Goal: Task Accomplishment & Management: Manage account settings

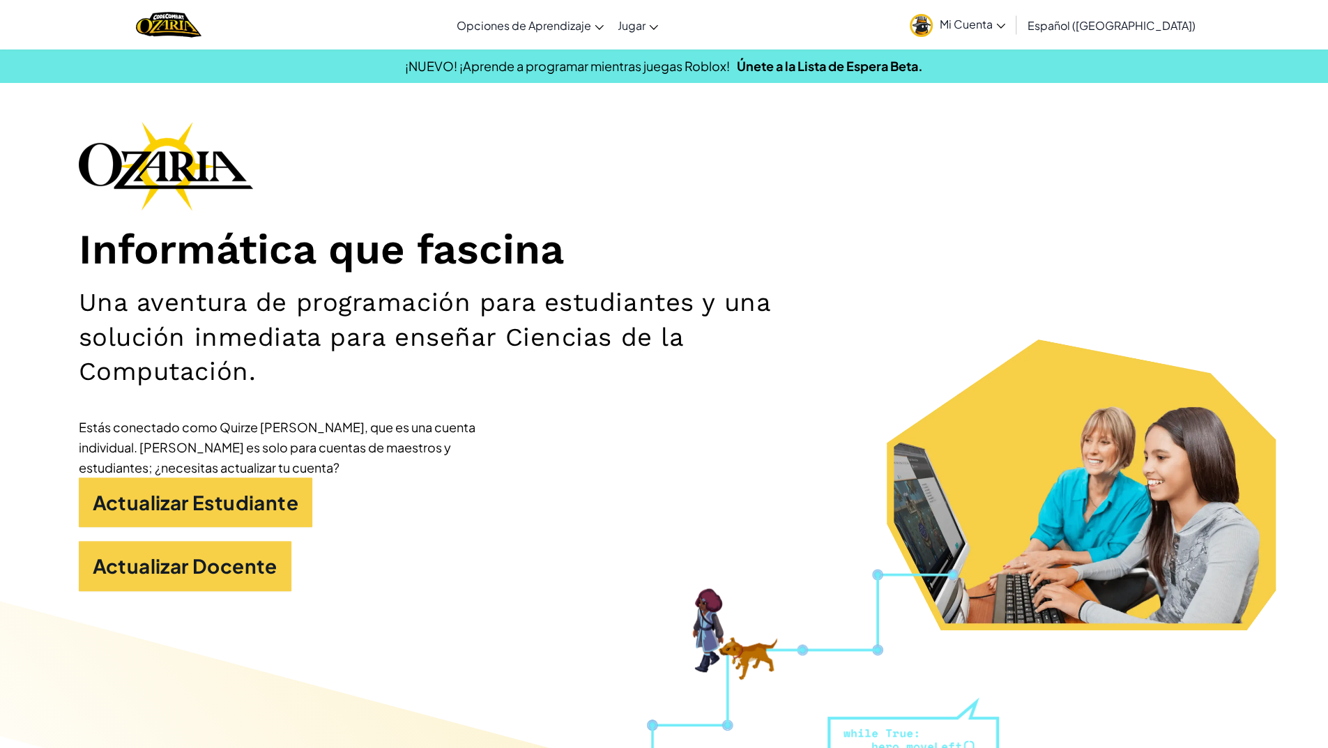
click at [981, 33] on link "Mi Cuenta" at bounding box center [957, 25] width 109 height 44
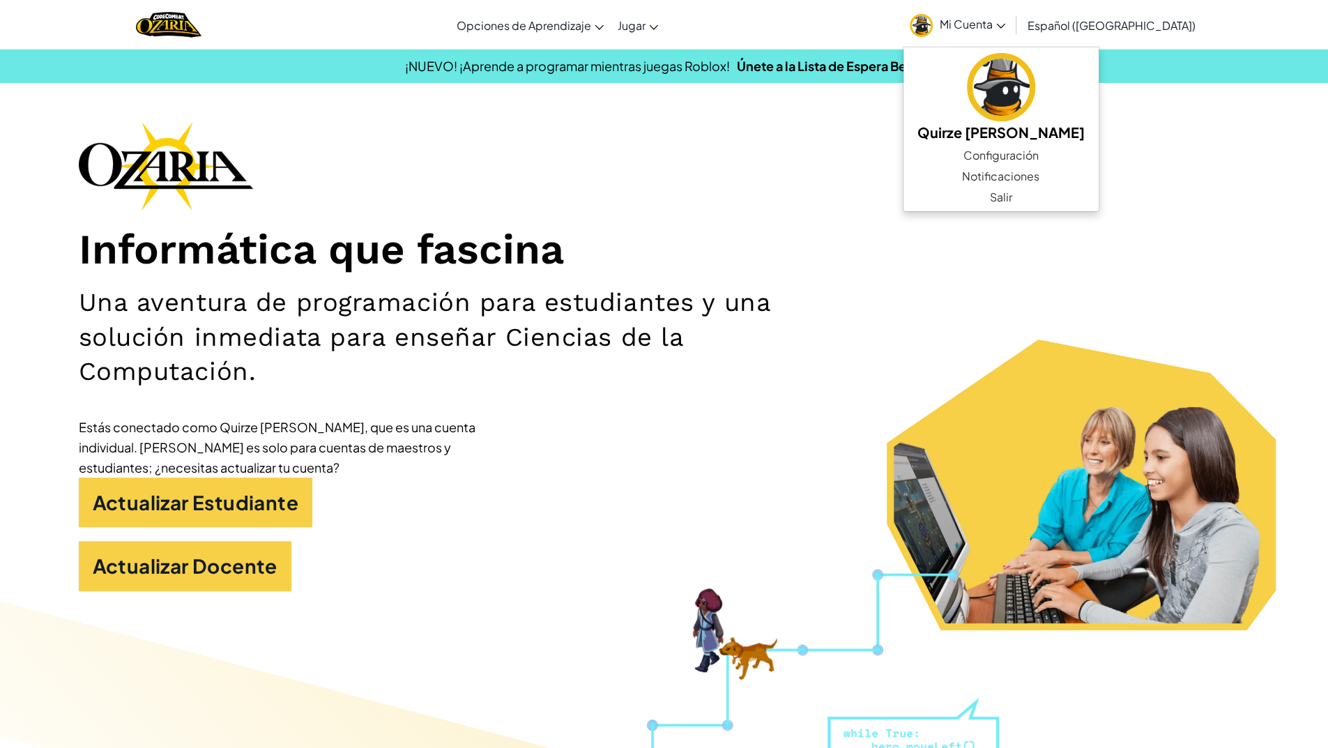
click at [618, 261] on h1 "Informática que fascina" at bounding box center [664, 249] width 1171 height 51
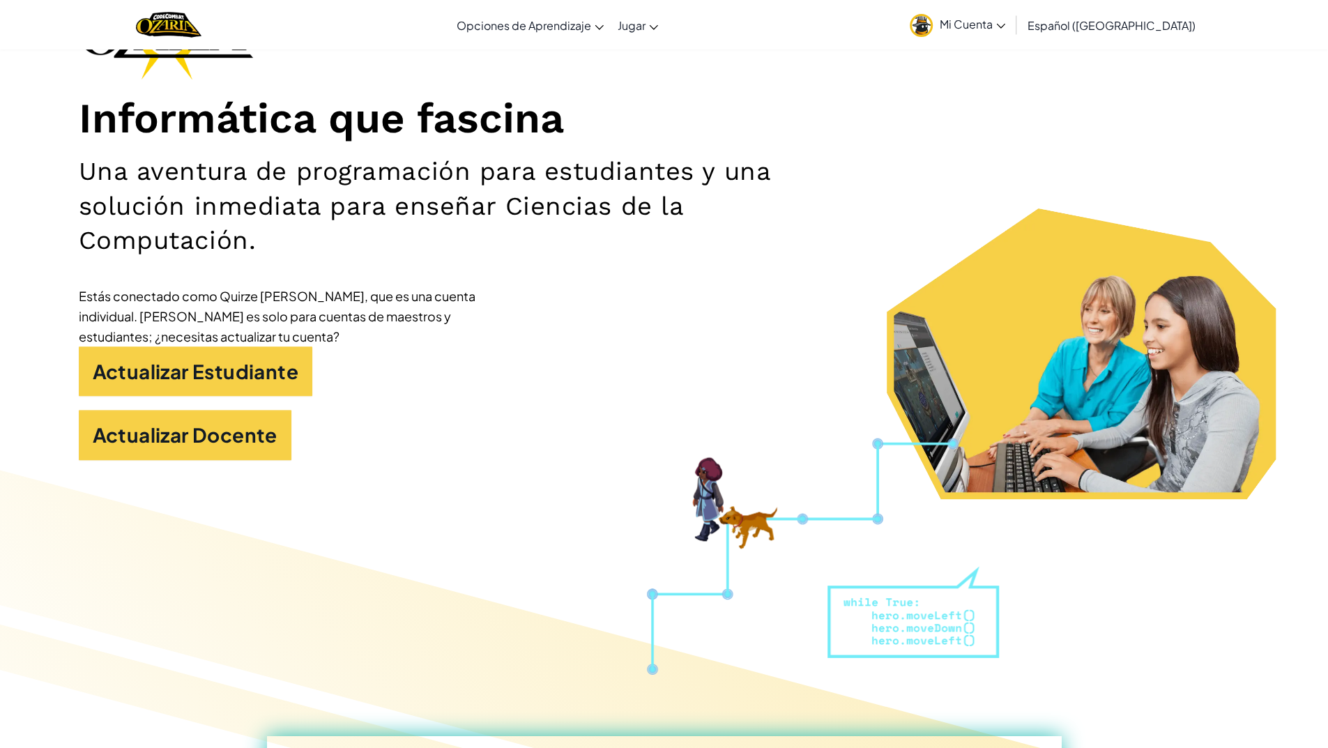
scroll to position [139, 0]
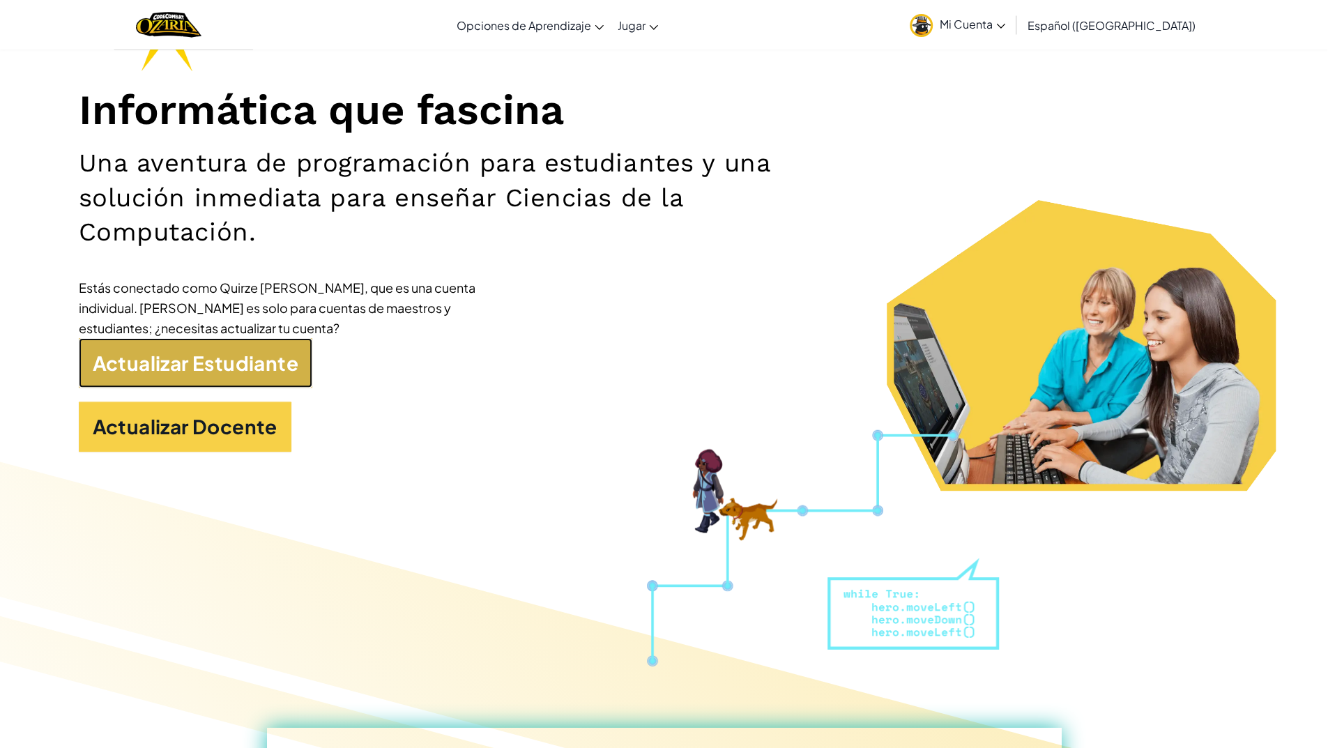
click at [261, 372] on link "Actualizar Estudiante" at bounding box center [196, 363] width 234 height 50
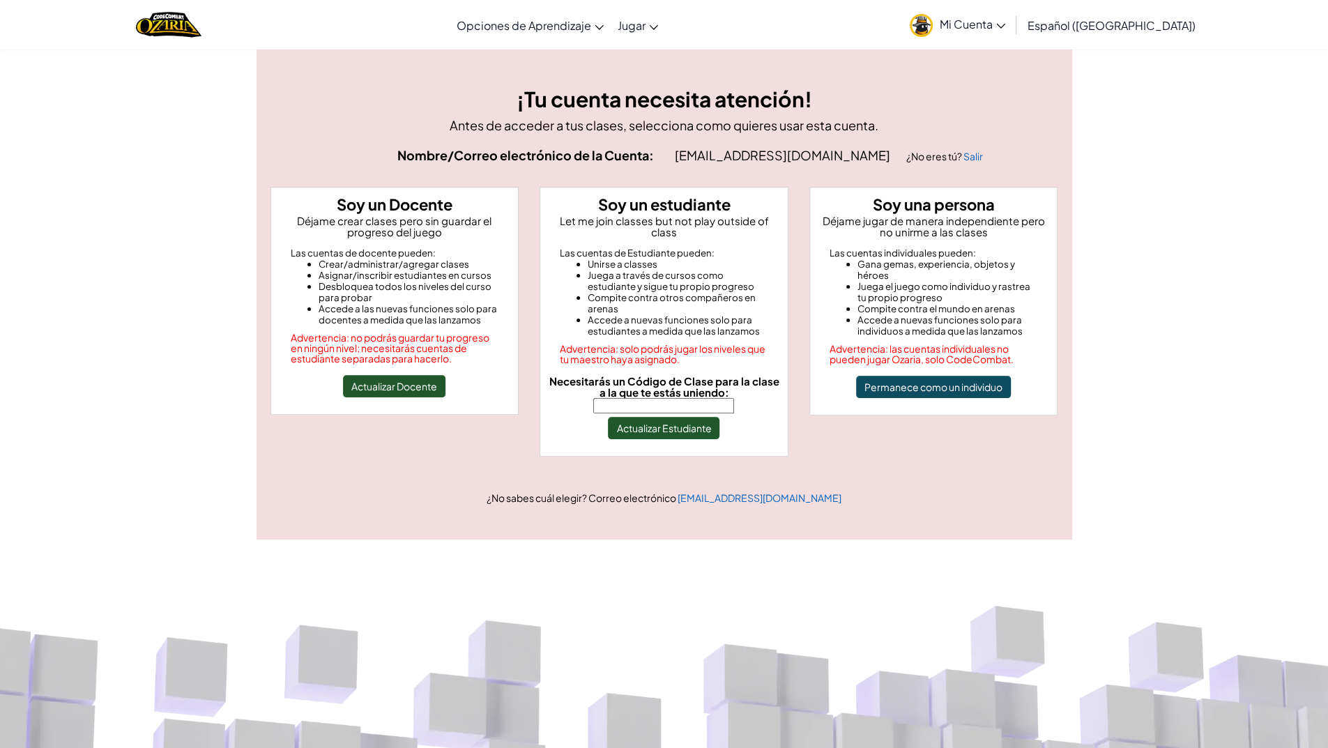
click at [1005, 13] on link "Mi Cuenta" at bounding box center [957, 25] width 109 height 44
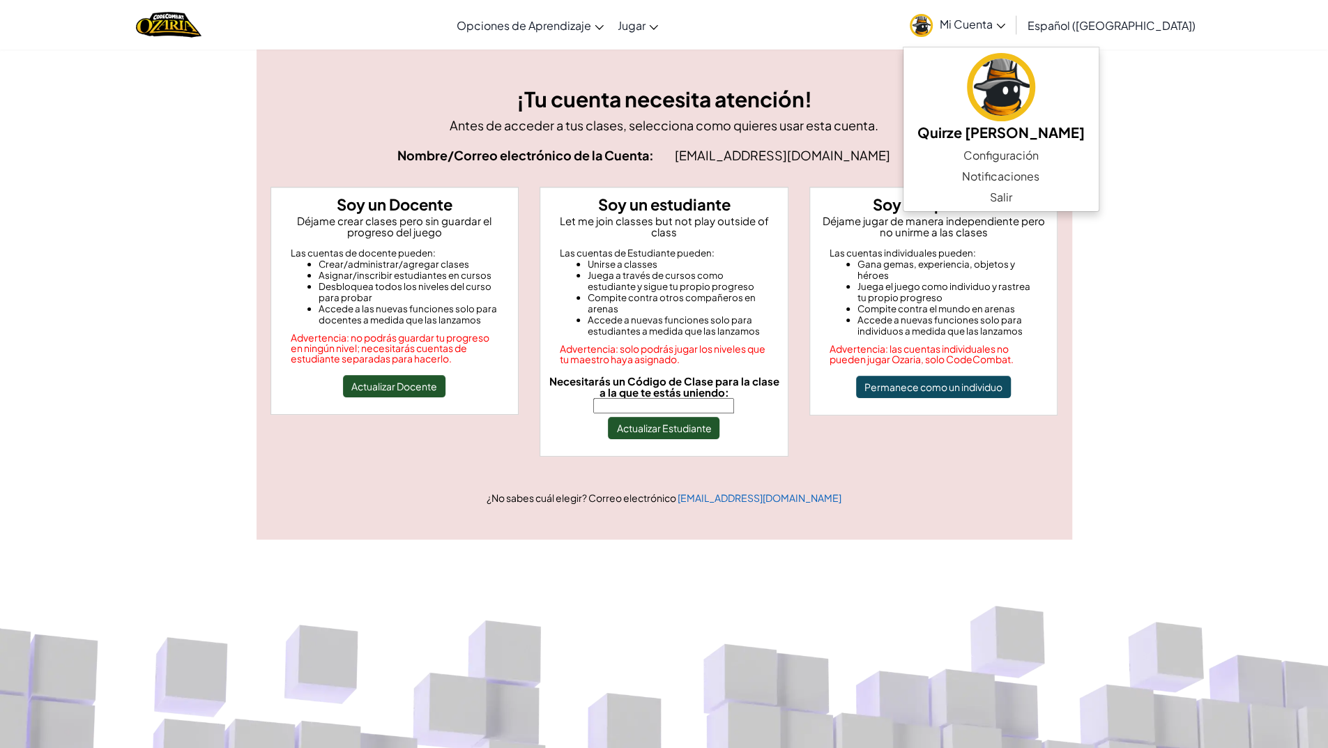
click at [1210, 245] on div "¡Tu cuenta necesita atención! Antes de acceder a tus clases, selecciona como qu…" at bounding box center [664, 294] width 1328 height 491
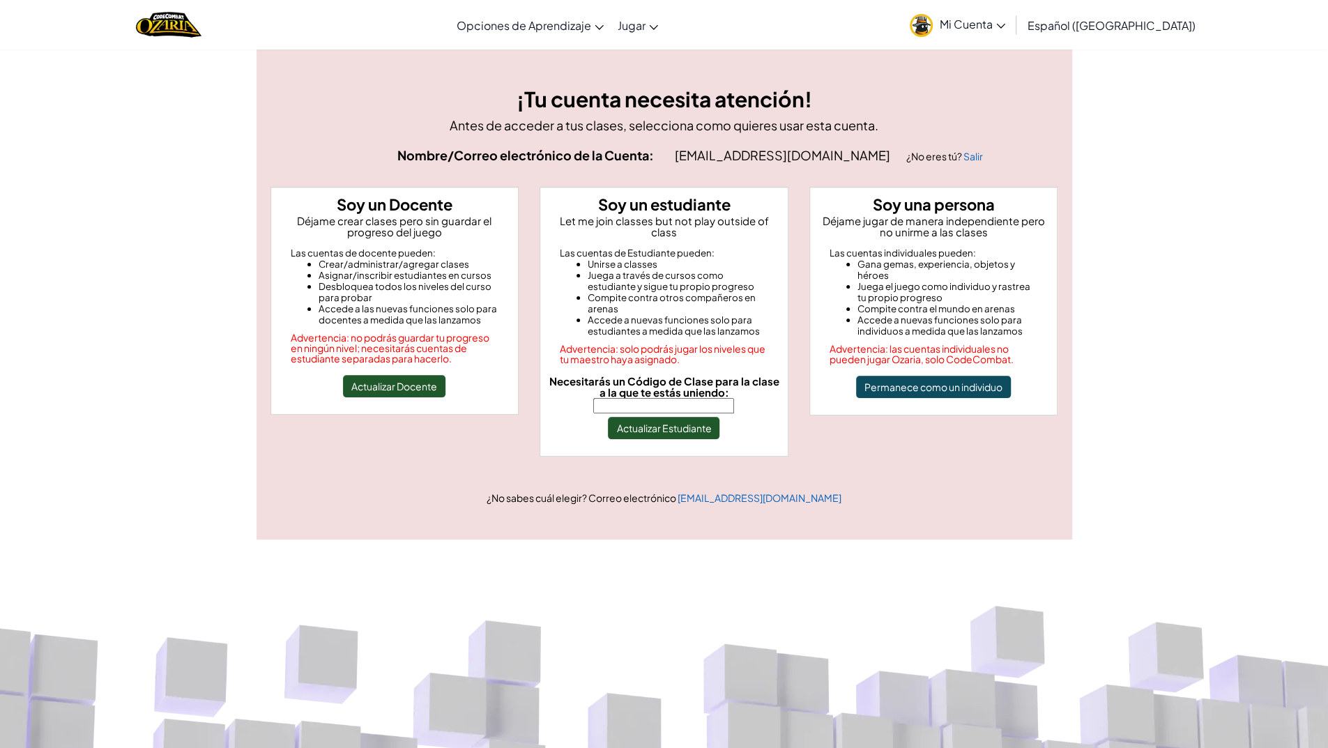
click at [680, 398] on input "Necesitarás un Código de Clase para la clase a la que te estás uniendo:" at bounding box center [663, 405] width 141 height 15
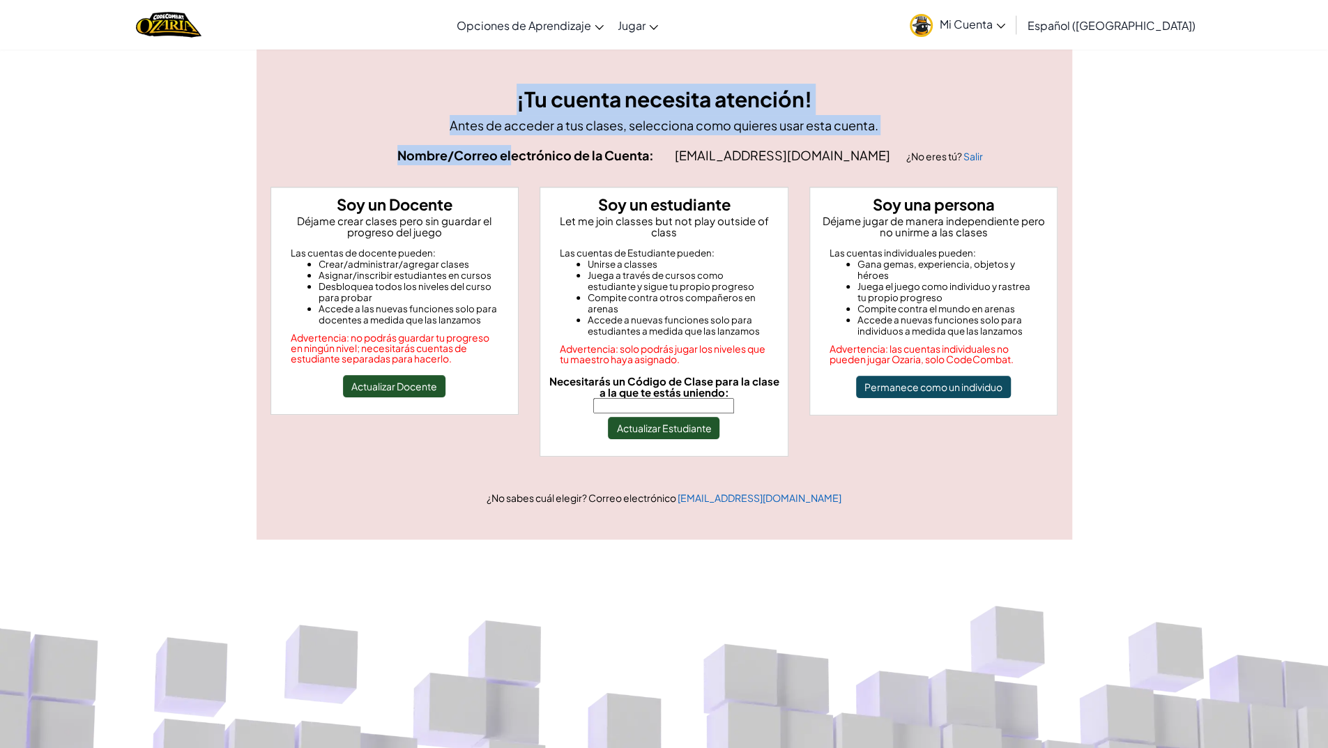
drag, startPoint x: 509, startPoint y: 94, endPoint x: 512, endPoint y: 160, distance: 65.6
click at [512, 160] on div "¡Tu cuenta necesita atención! Antes de acceder a tus clases, selecciona como qu…" at bounding box center [664, 294] width 809 height 421
click at [521, 86] on h3 "¡Tu cuenta necesita atención!" at bounding box center [665, 99] width 788 height 31
drag, startPoint x: 521, startPoint y: 86, endPoint x: 1146, endPoint y: 468, distance: 732.6
click at [1146, 468] on div "¡Tu cuenta necesita atención! Antes de acceder a tus clases, selecciona como qu…" at bounding box center [664, 294] width 1328 height 491
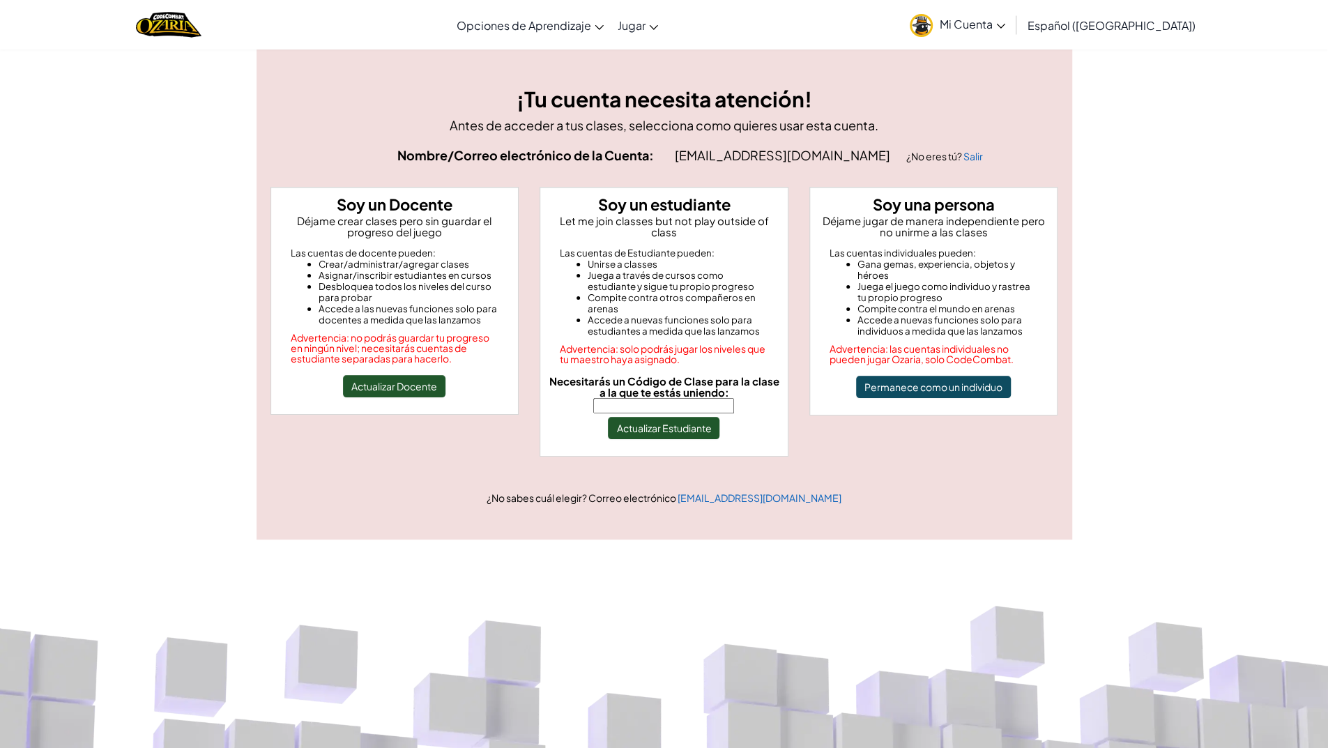
click at [491, 87] on h3 "¡Tu cuenta necesita atención!" at bounding box center [665, 99] width 788 height 31
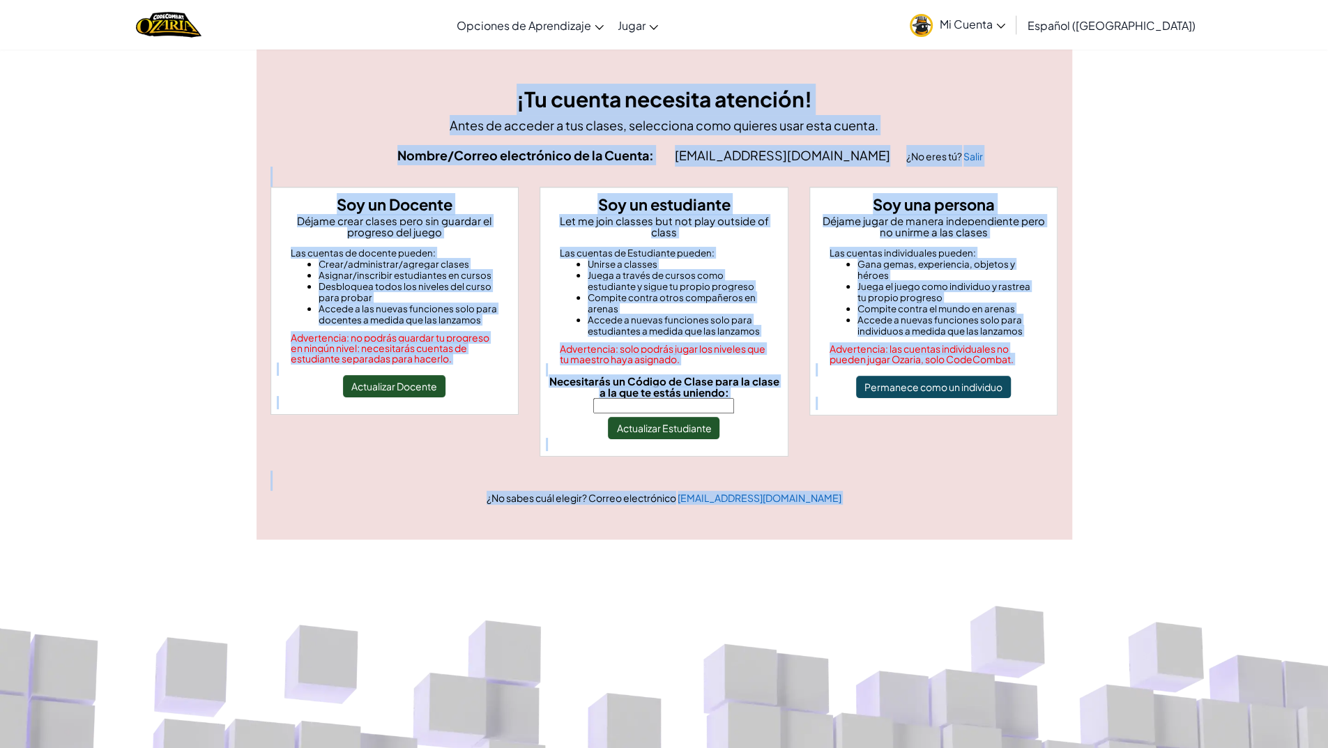
drag, startPoint x: 491, startPoint y: 87, endPoint x: 837, endPoint y: 532, distance: 563.4
click at [837, 532] on div "[MEDICAL_DATA] la navigación Opciones de Aprendizaje Live Online Classes Autodi…" at bounding box center [664, 655] width 1328 height 1311
click at [989, 505] on div "¡Tu cuenta necesita atención! Antes de acceder a tus clases, selecciona como qu…" at bounding box center [665, 294] width 816 height 491
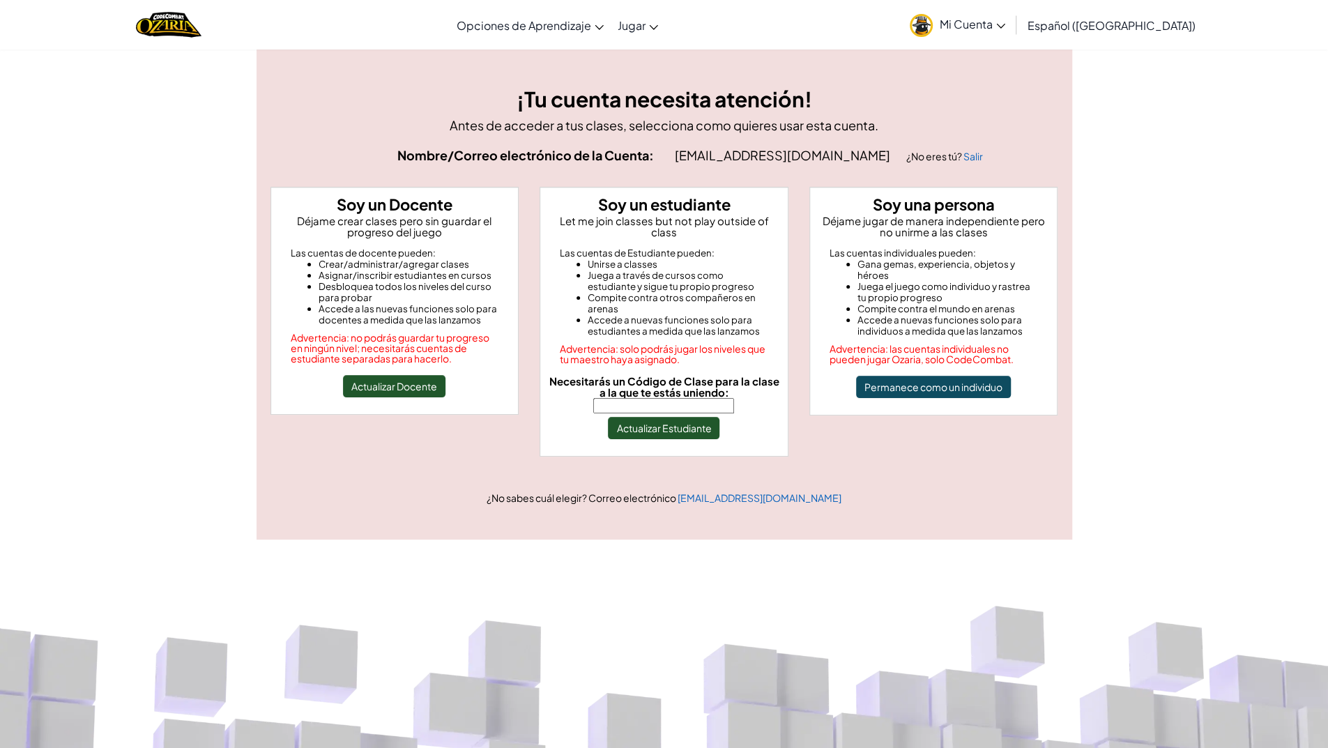
click at [710, 398] on input "Necesitarás un Código de Clase para la clase a la que te estás uniendo:" at bounding box center [663, 405] width 141 height 15
type input "FindRingSwim"
click at [648, 417] on button "Actualizar Estudiante" at bounding box center [664, 428] width 112 height 22
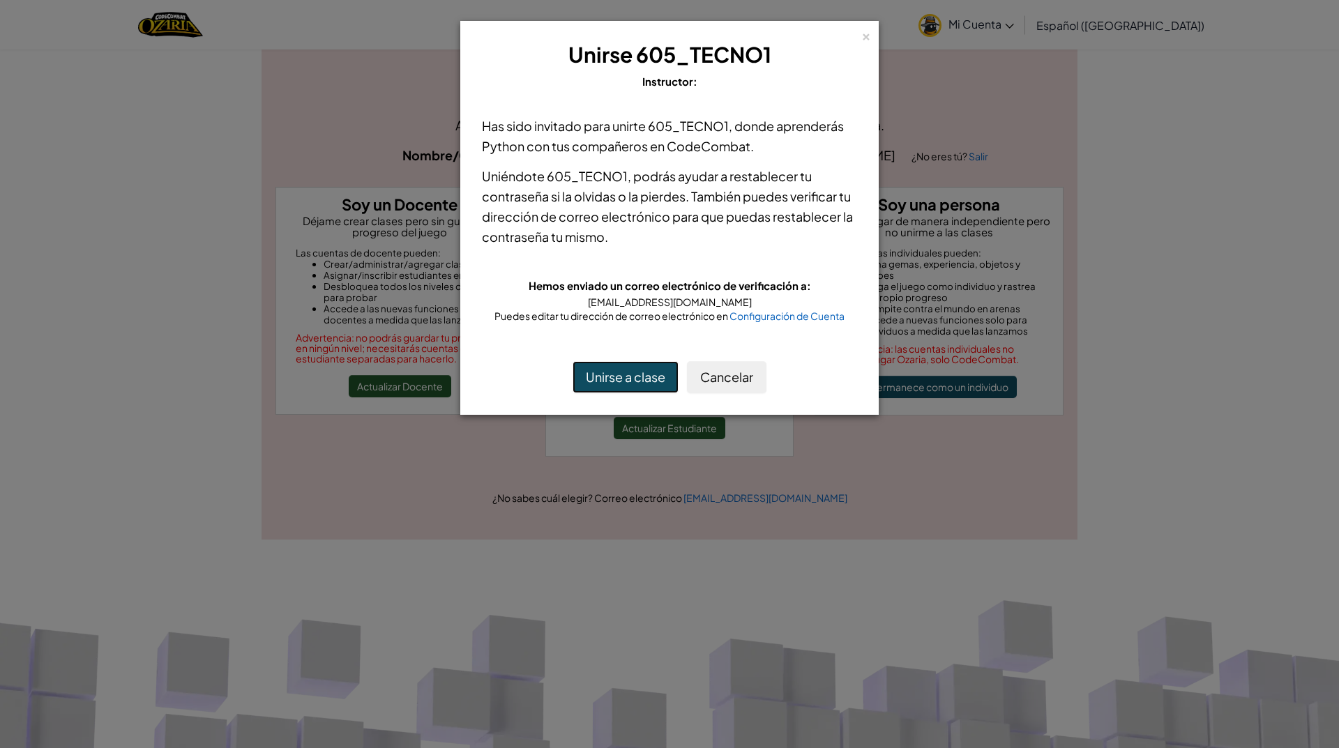
click at [636, 369] on button "Unirse a clase" at bounding box center [625, 377] width 106 height 32
click at [607, 370] on button "Unirse a clase" at bounding box center [625, 377] width 106 height 32
click at [773, 381] on div "Unirse a clase Cancelar" at bounding box center [669, 377] width 375 height 32
click at [718, 383] on button "Cancelar" at bounding box center [726, 377] width 79 height 32
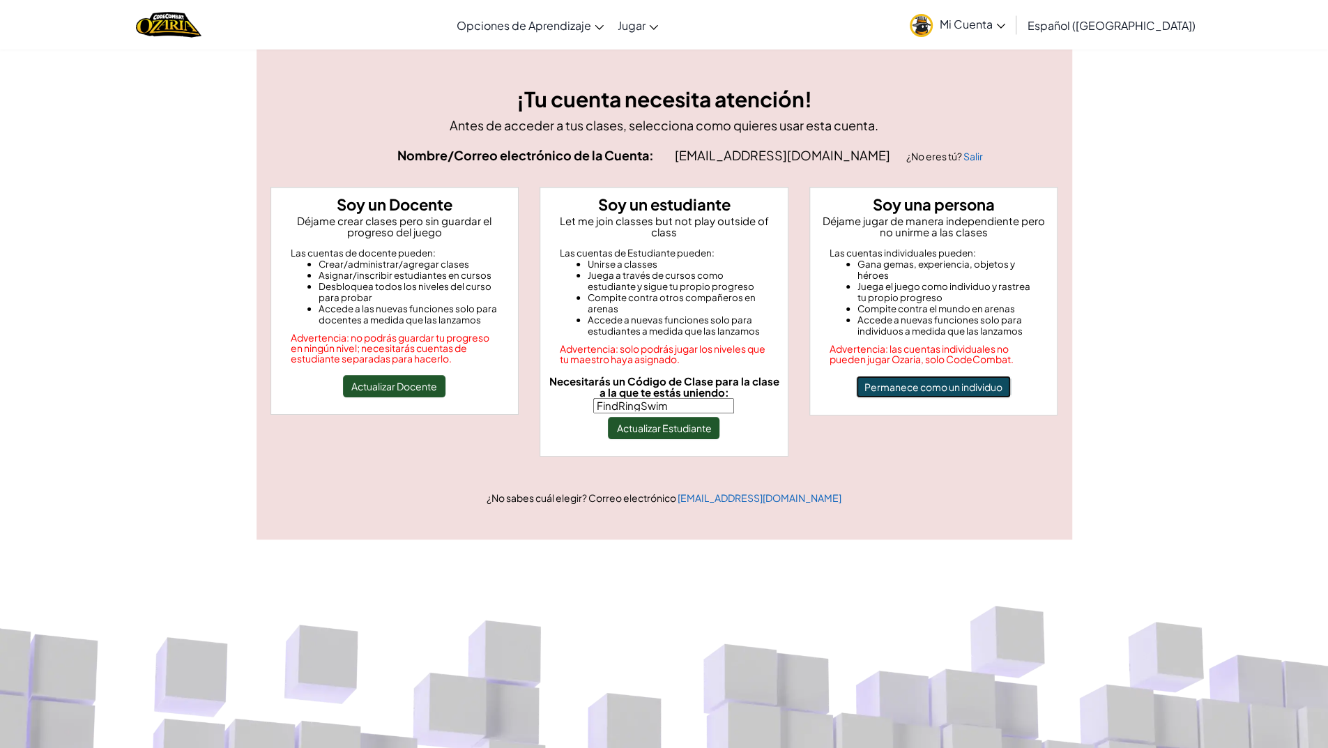
click at [934, 393] on button "Permanece como un individuo" at bounding box center [933, 387] width 155 height 22
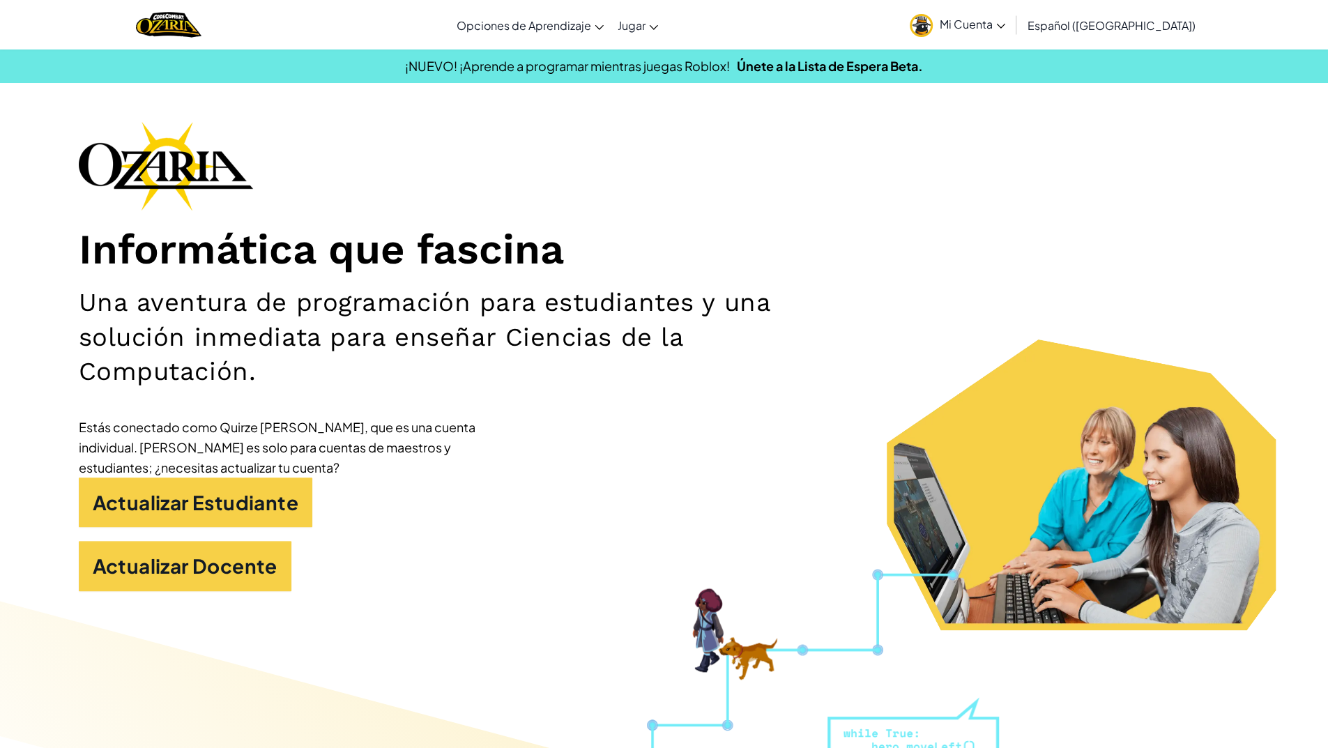
click at [1012, 35] on link "Mi Cuenta" at bounding box center [957, 25] width 109 height 44
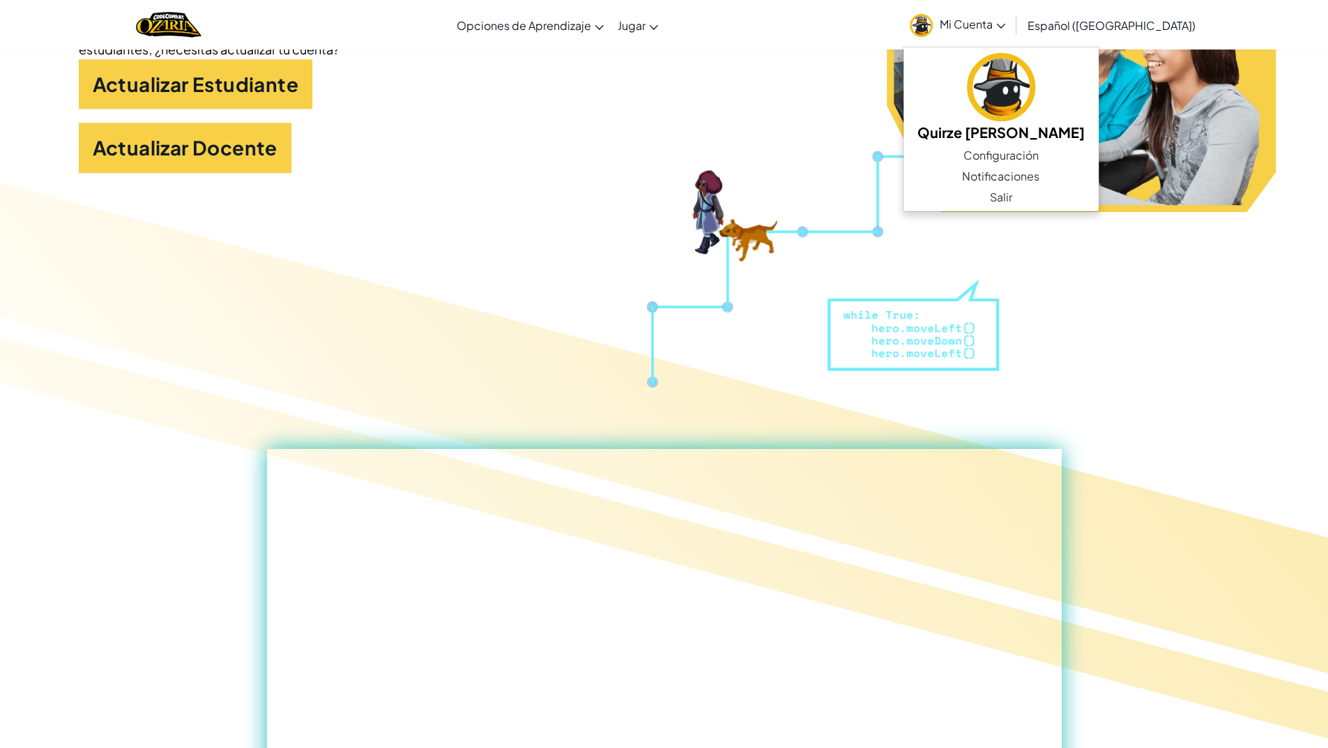
scroll to position [697, 0]
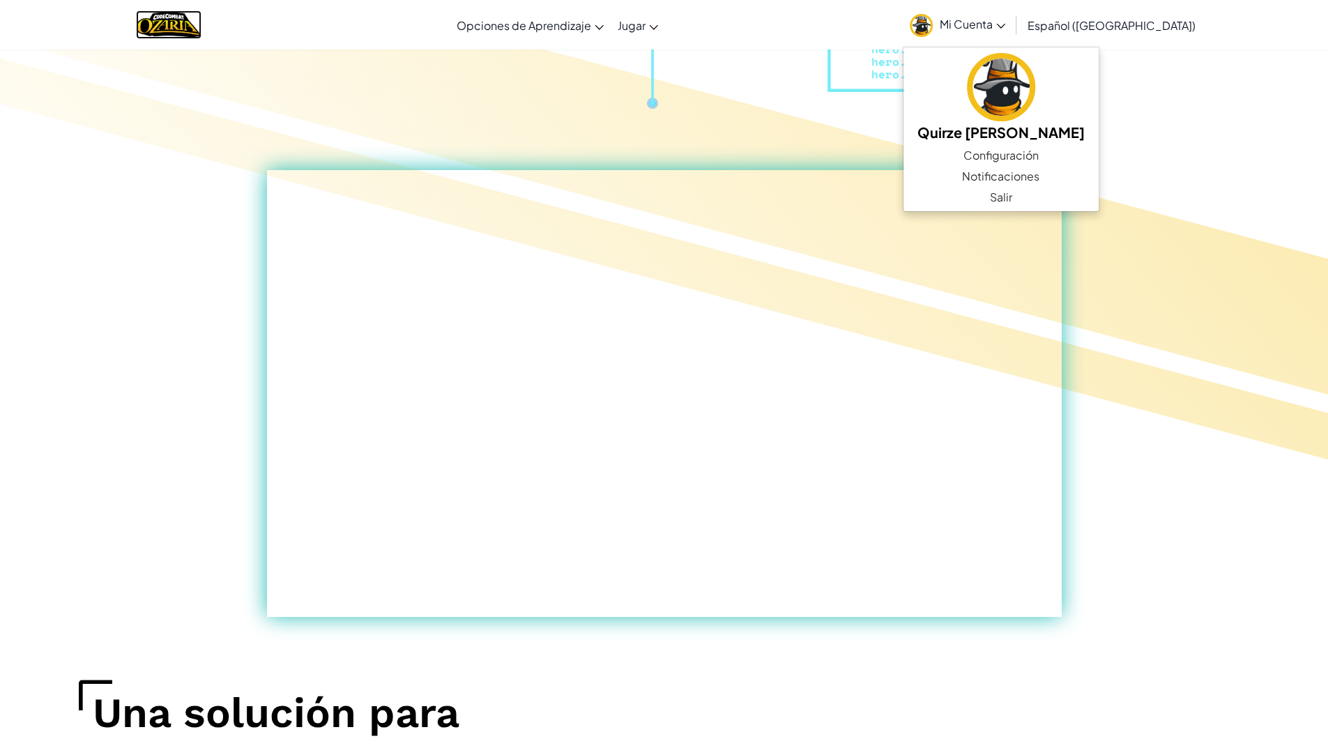
click at [167, 18] on img "Home" at bounding box center [168, 24] width 65 height 29
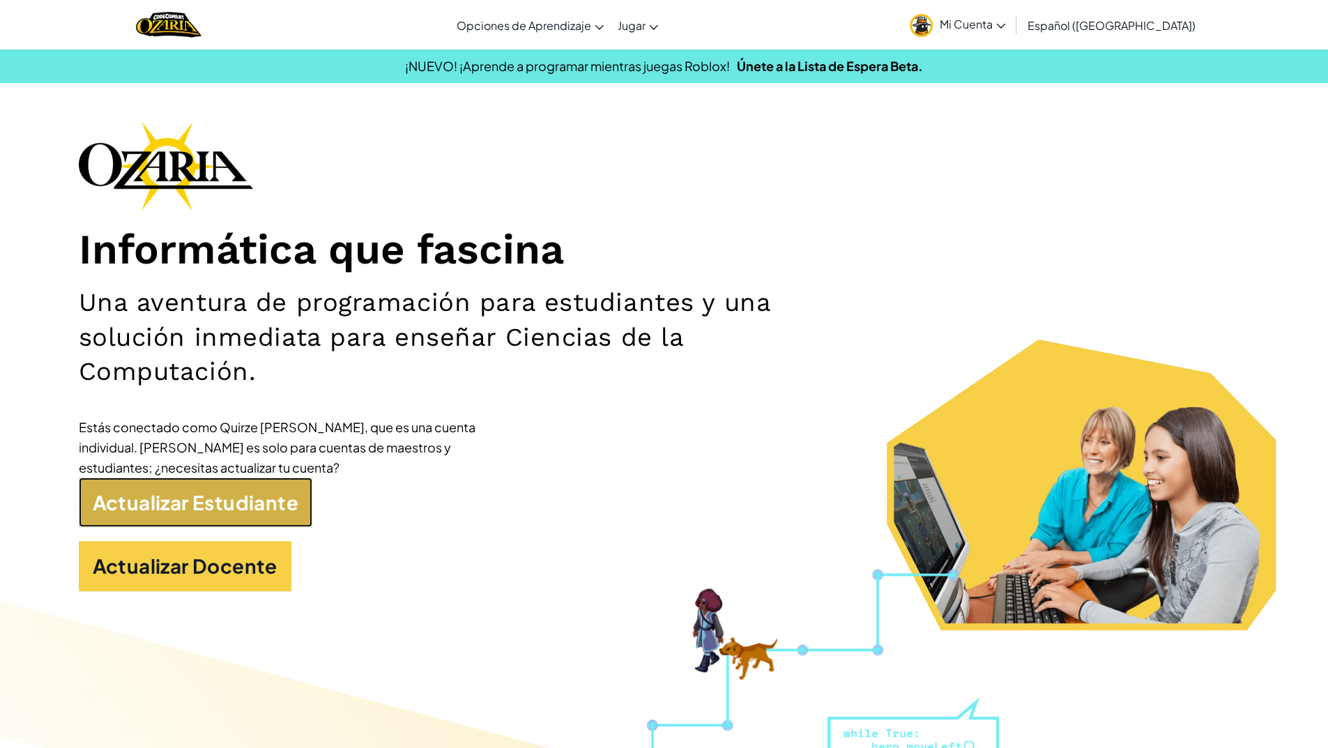
click at [144, 508] on link "Actualizar Estudiante" at bounding box center [196, 503] width 234 height 50
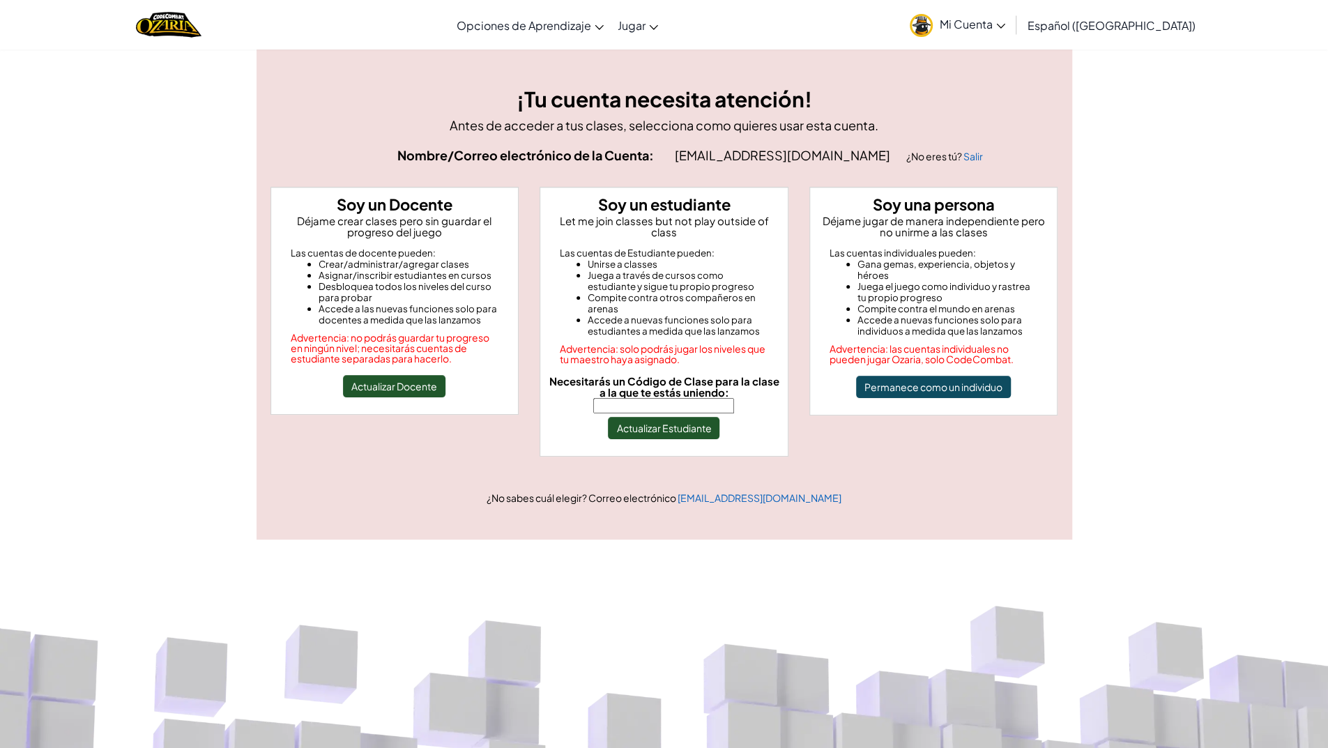
click at [658, 382] on span "Necesitarás un Código de Clase para la clase a la que te estás uniendo:" at bounding box center [664, 386] width 230 height 24
click at [658, 398] on input "Necesitarás un Código de Clase para la clase a la que te estás uniendo:" at bounding box center [663, 405] width 141 height 15
click at [659, 398] on input "Necesitarás un Código de Clase para la clase a la que te estás uniendo:" at bounding box center [663, 405] width 141 height 15
type input "FindRingSwim"
click at [666, 417] on button "Actualizar Estudiante" at bounding box center [664, 428] width 112 height 22
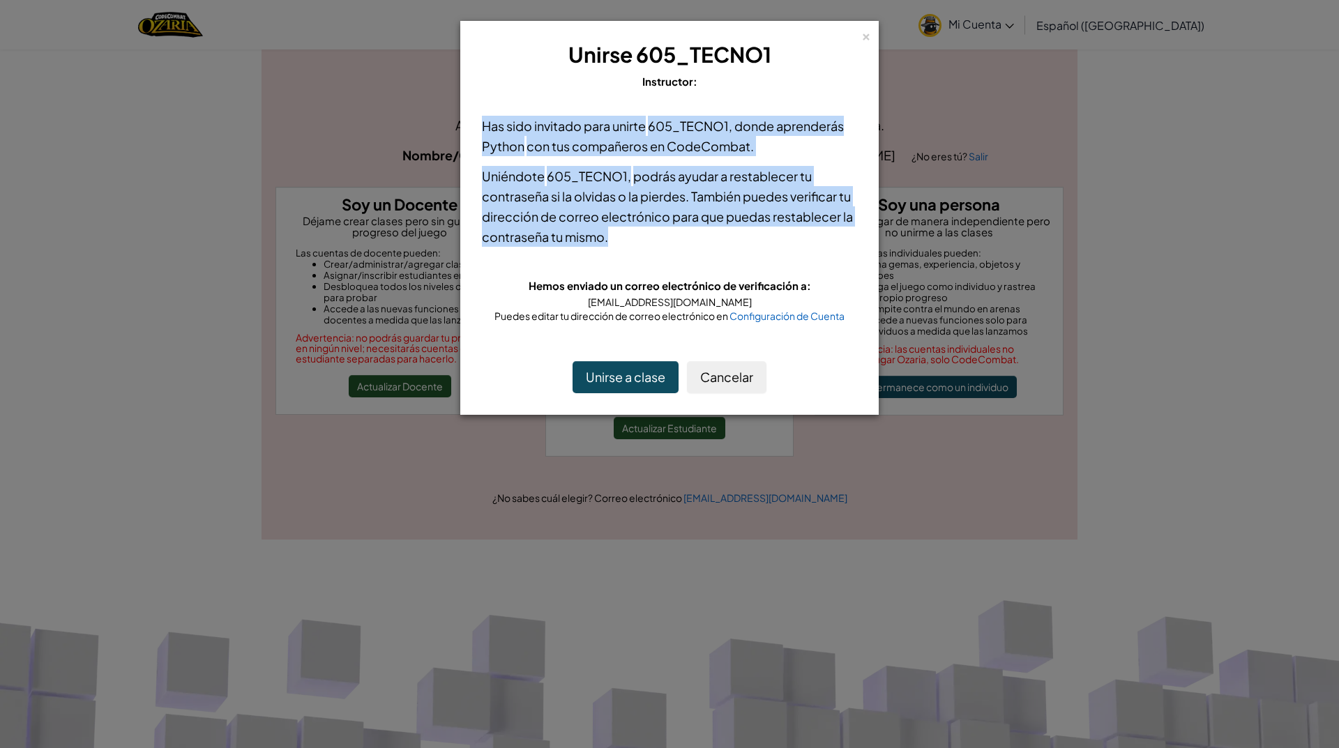
drag, startPoint x: 469, startPoint y: 113, endPoint x: 837, endPoint y: 236, distance: 387.6
click at [837, 236] on div "Has sido invitado para unirte 605_TECNO1 , donde aprenderás Python con tus comp…" at bounding box center [669, 219] width 403 height 235
click at [837, 236] on p "Uniéndote 605_TECNO1 , podrás ayudar a restablecer tu contraseña si la olvidas …" at bounding box center [669, 206] width 375 height 81
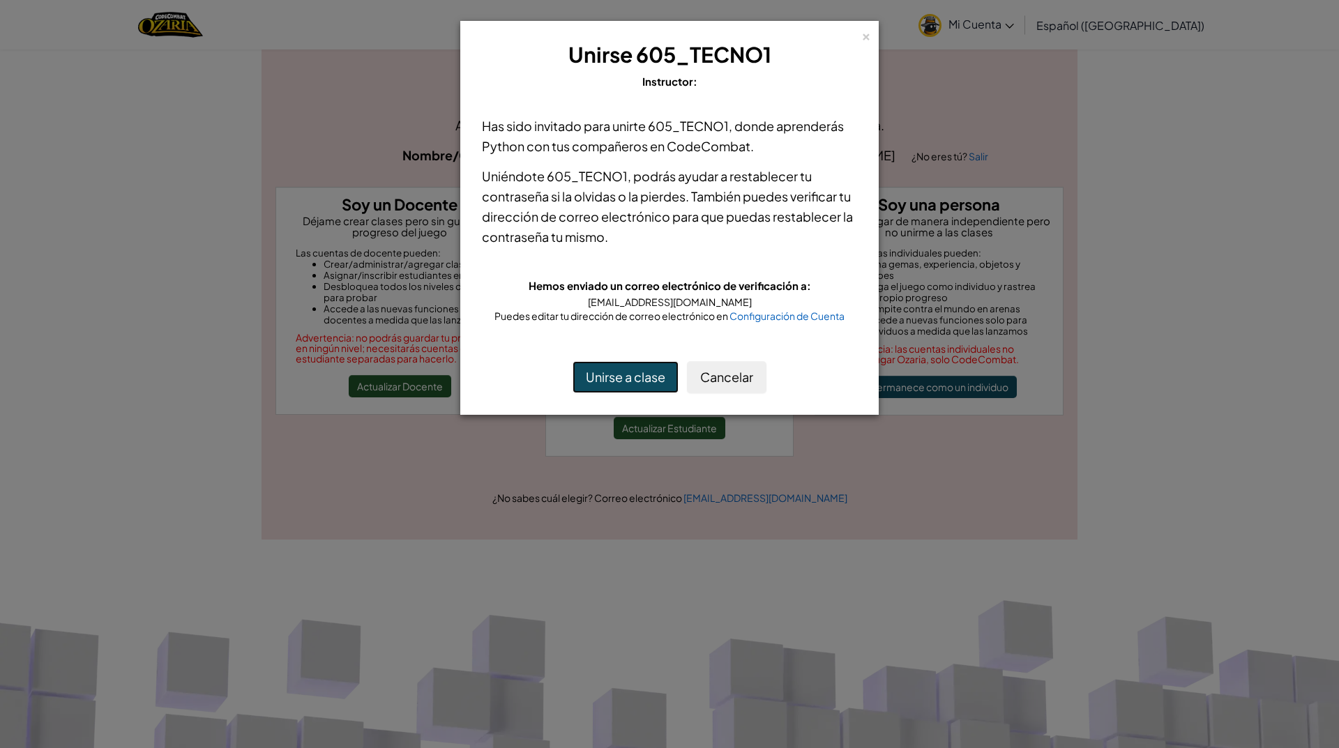
click at [648, 386] on button "Unirse a clase" at bounding box center [625, 377] width 106 height 32
click at [631, 367] on button "Unirse a clase" at bounding box center [625, 377] width 106 height 32
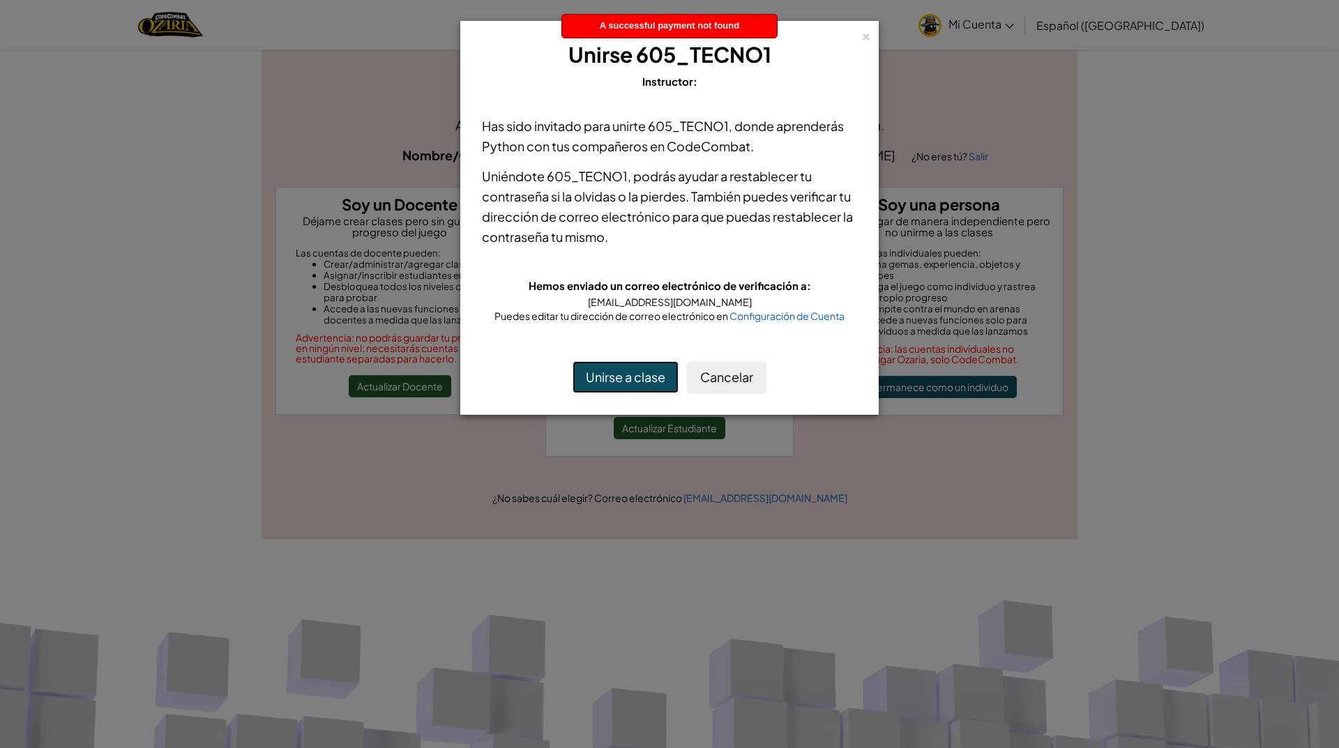
click at [631, 367] on button "Unirse a clase" at bounding box center [625, 377] width 106 height 32
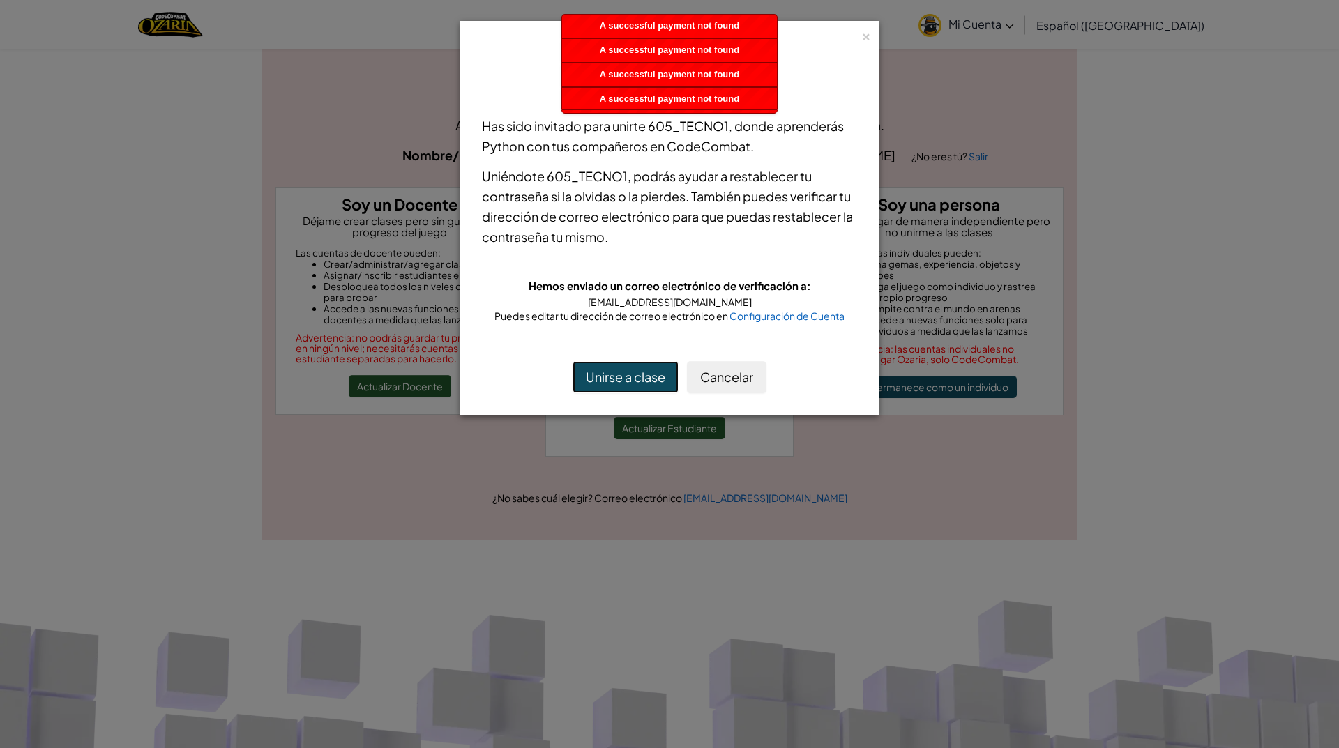
click at [631, 367] on button "Unirse a clase" at bounding box center [625, 377] width 106 height 32
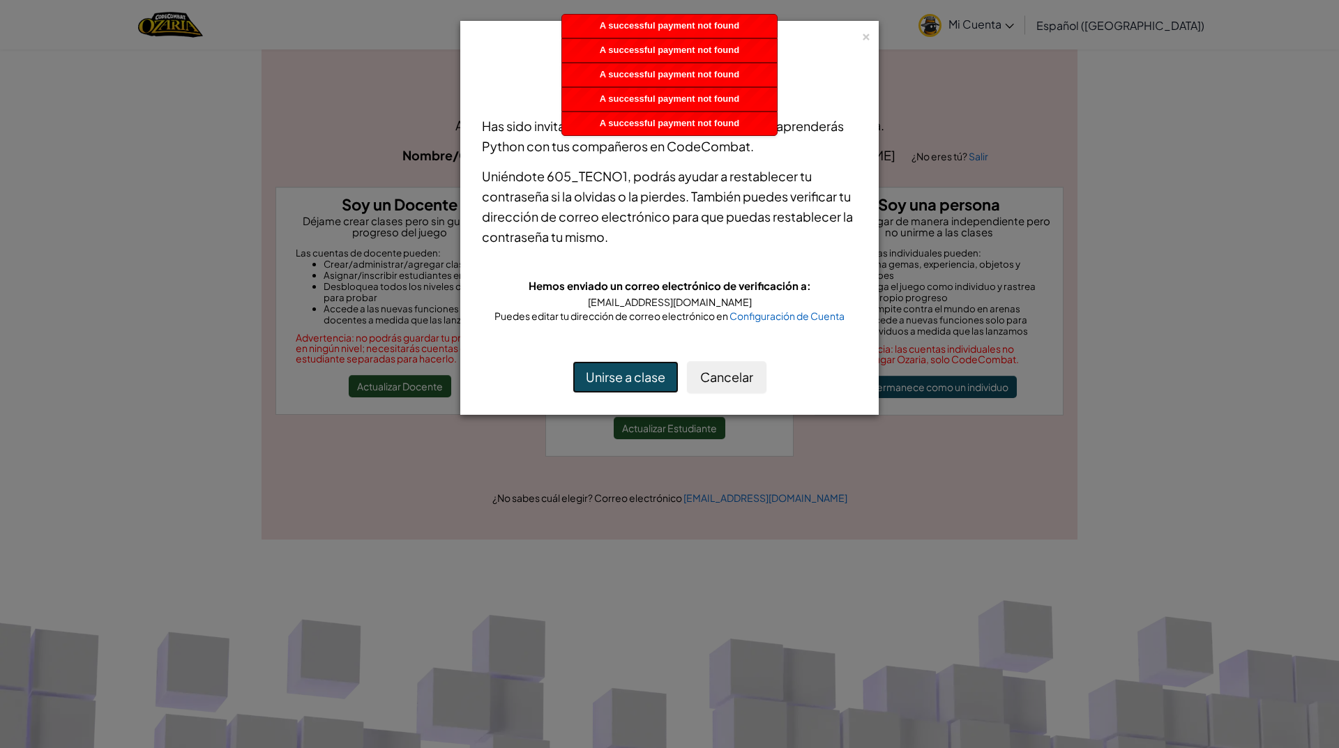
click at [631, 367] on button "Unirse a clase" at bounding box center [625, 377] width 106 height 32
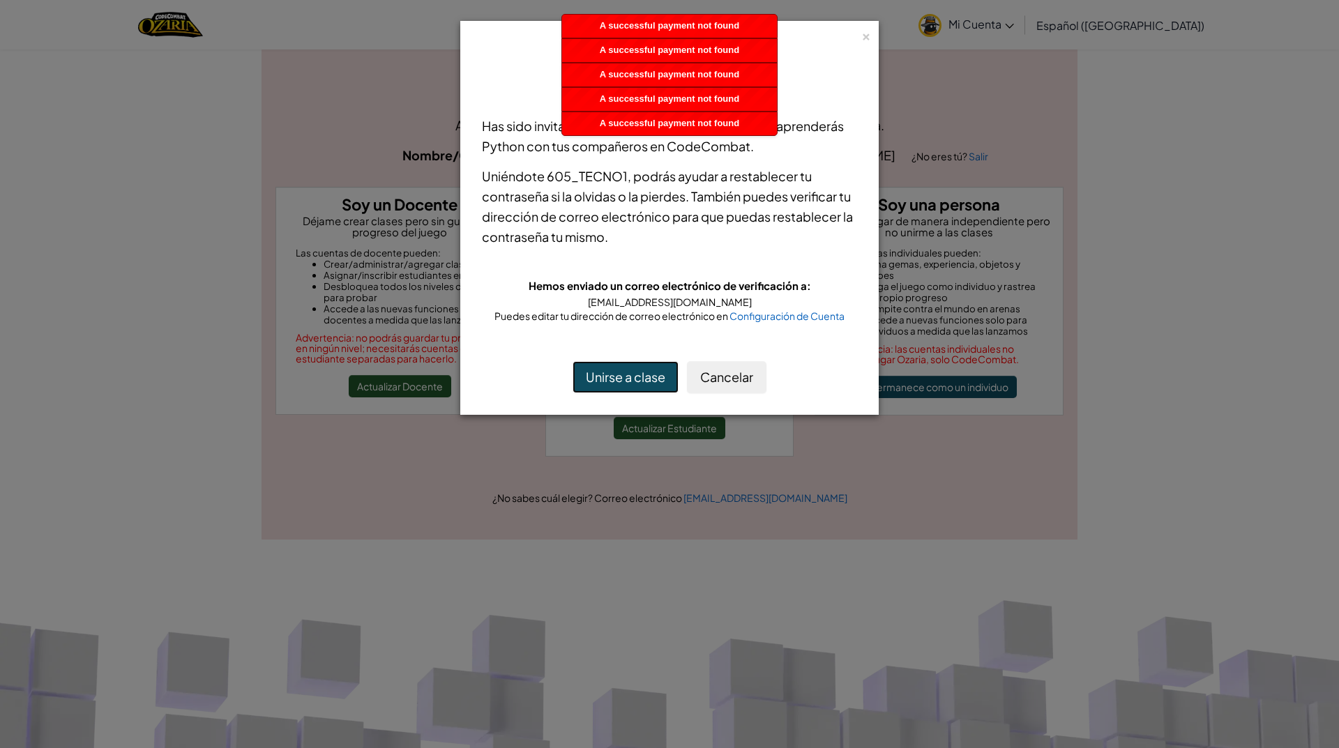
click at [631, 367] on button "Unirse a clase" at bounding box center [625, 377] width 106 height 32
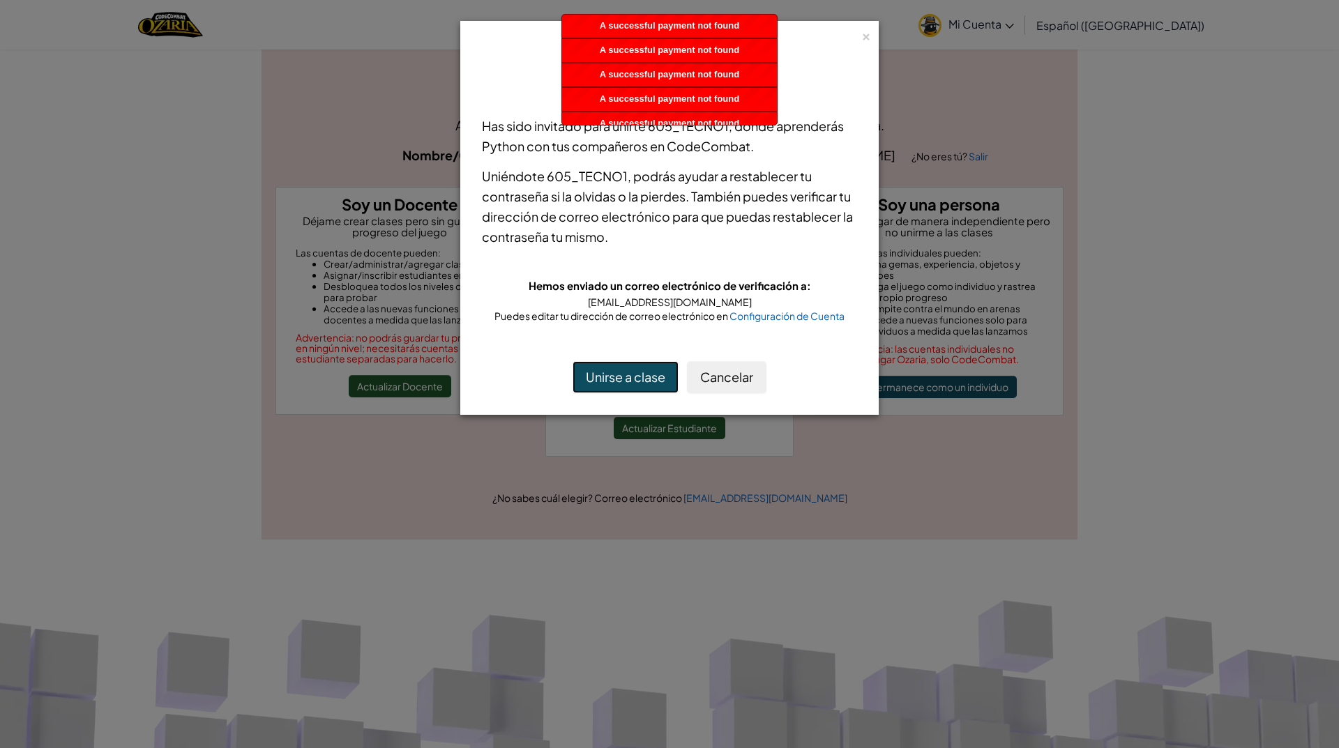
click at [631, 367] on button "Unirse a clase" at bounding box center [625, 377] width 106 height 32
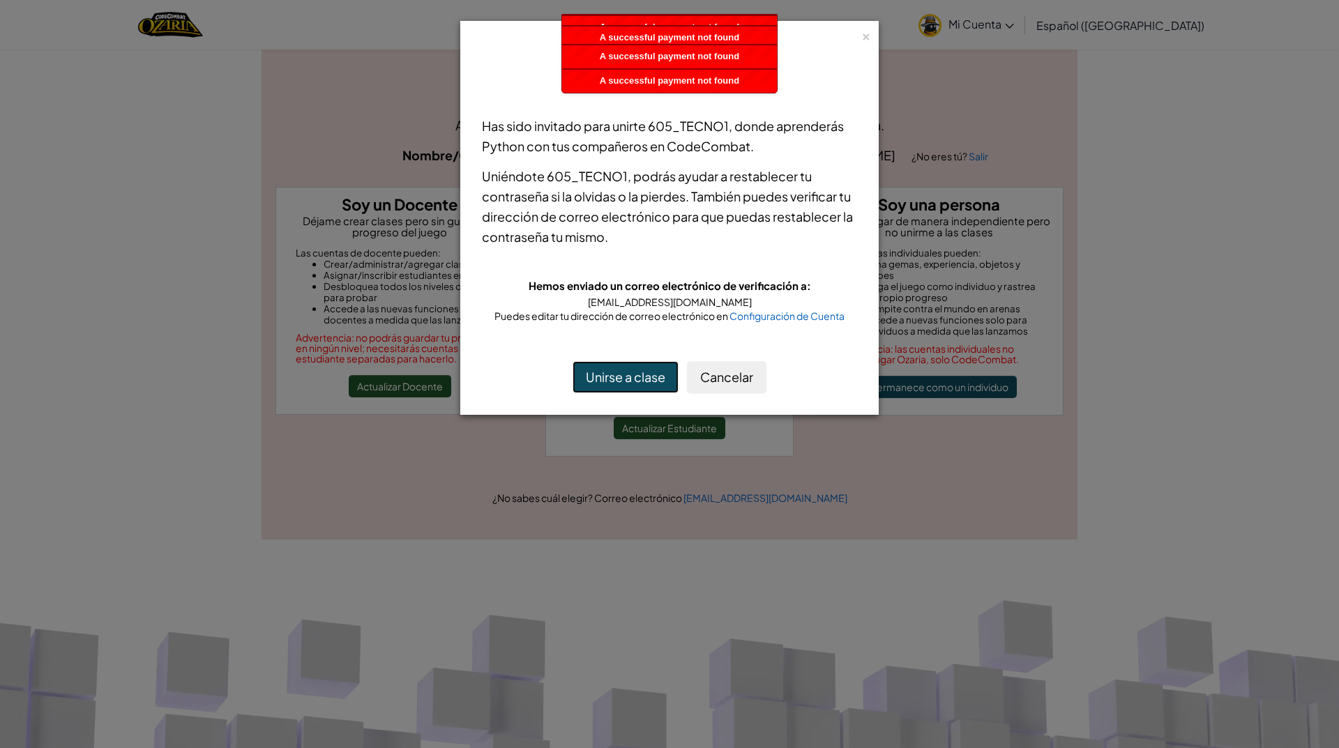
click at [631, 367] on button "Unirse a clase" at bounding box center [625, 377] width 106 height 32
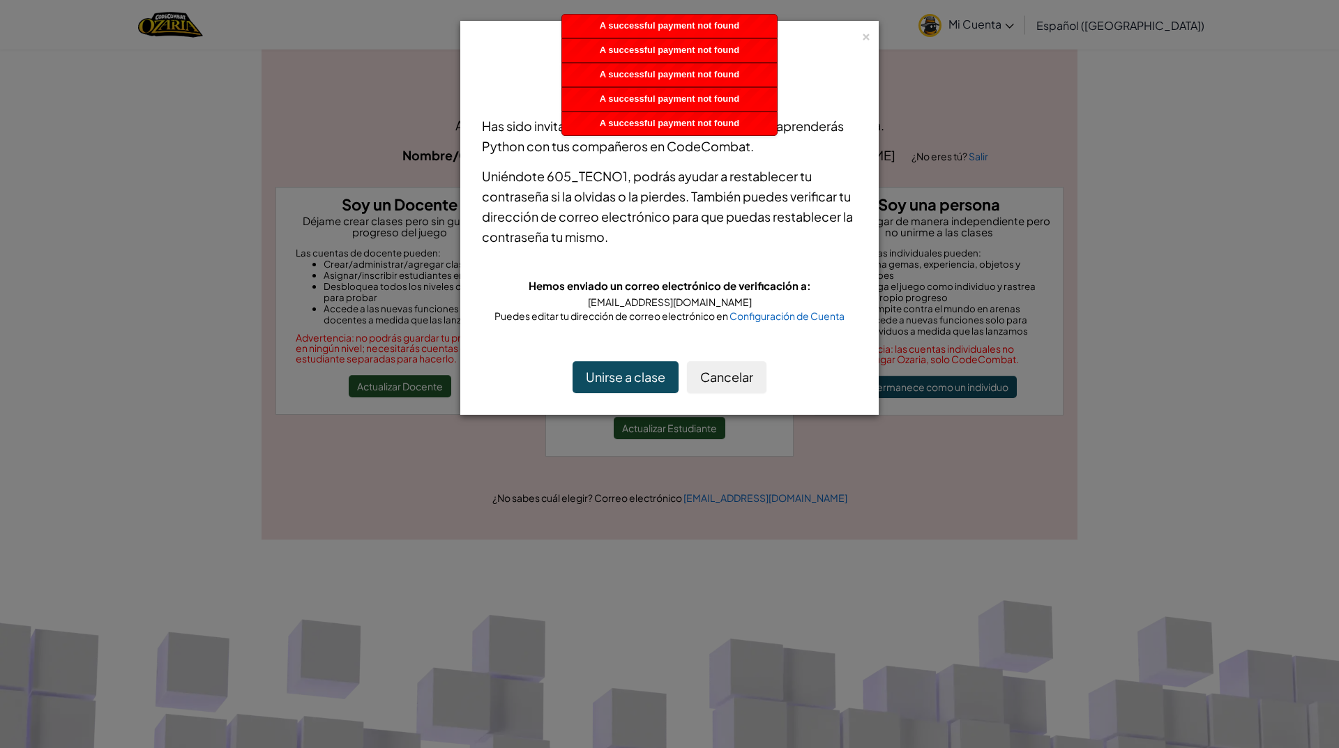
click at [738, 360] on div "Unirse a clase Cancelar" at bounding box center [669, 377] width 403 height 60
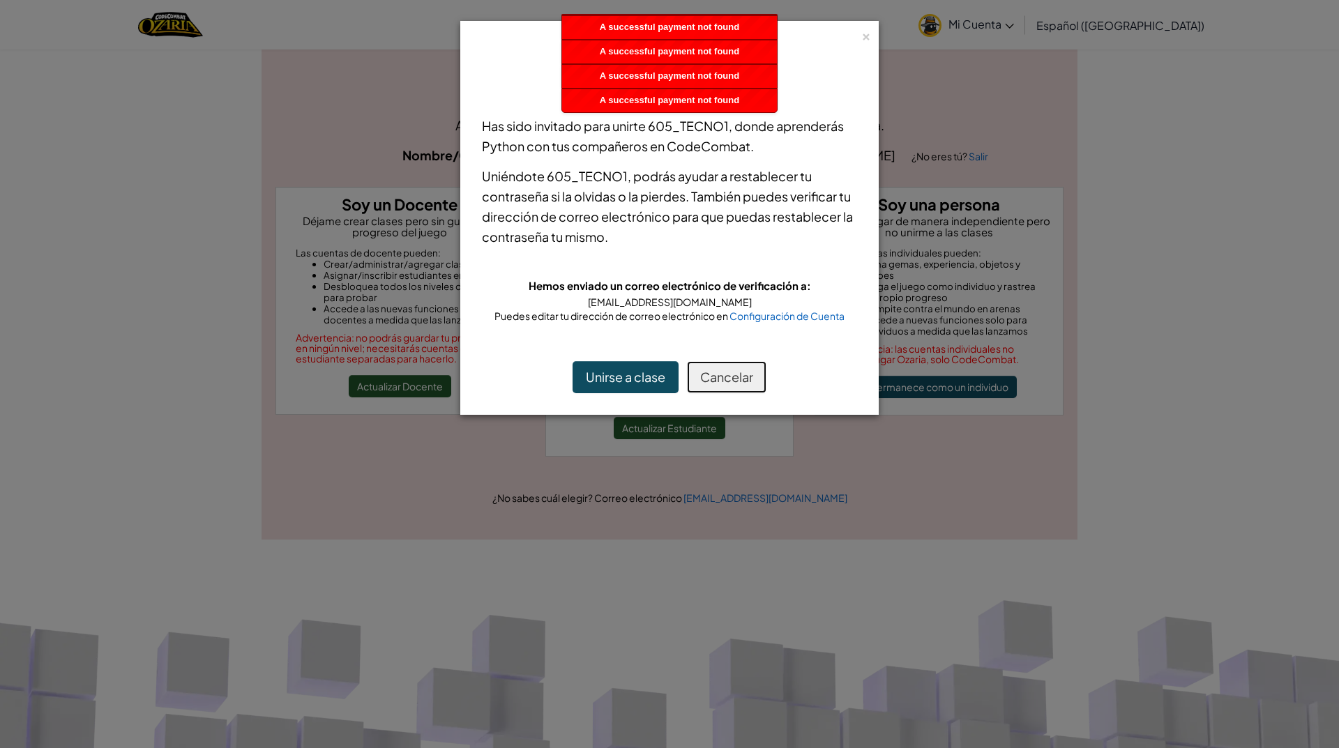
click at [736, 373] on button "Cancelar" at bounding box center [726, 377] width 79 height 32
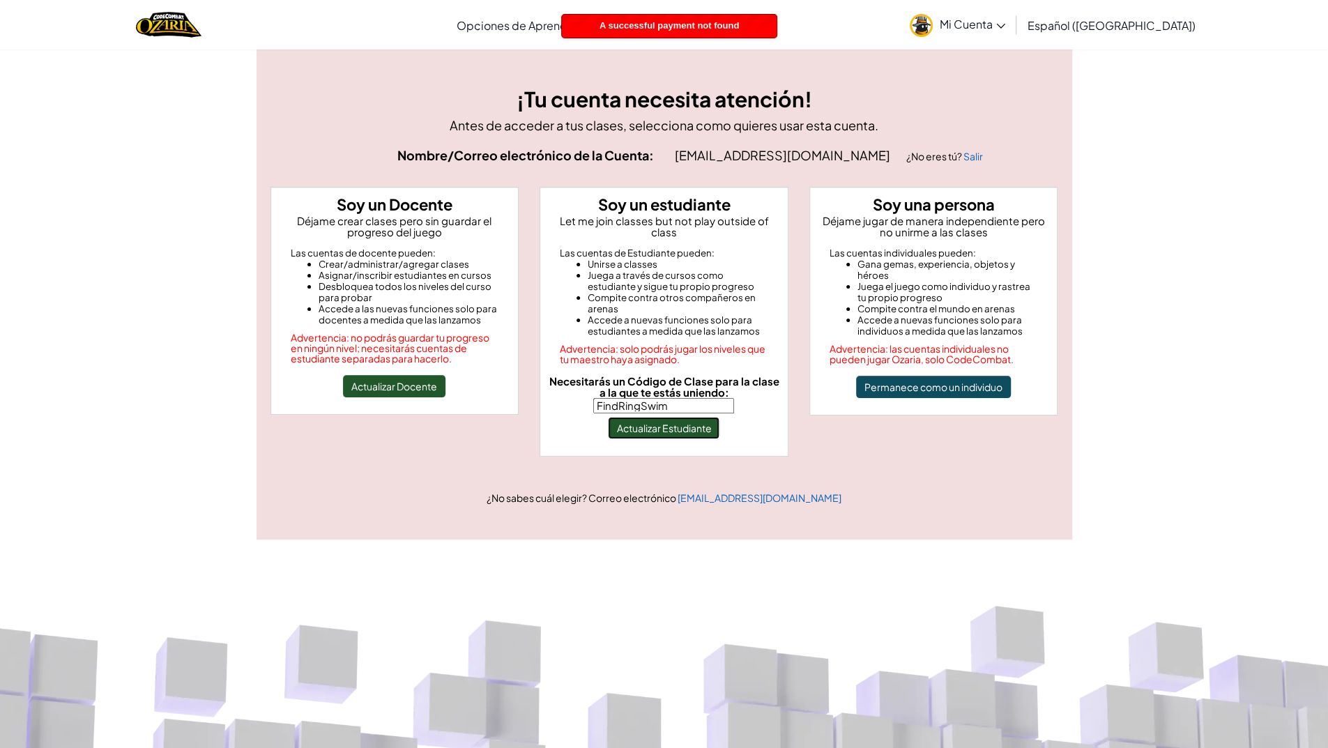
click at [673, 422] on button "Actualizar Estudiante" at bounding box center [664, 428] width 112 height 22
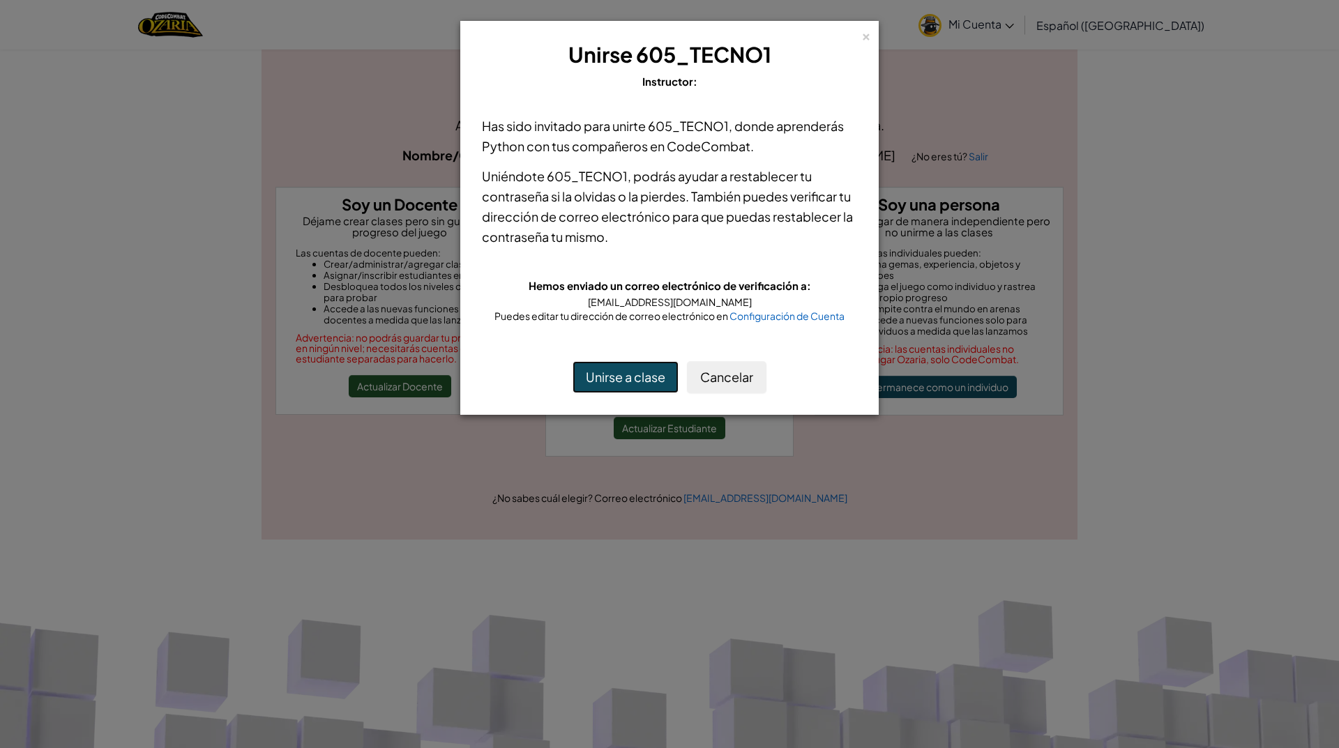
click at [598, 374] on button "Unirse a clase" at bounding box center [625, 377] width 106 height 32
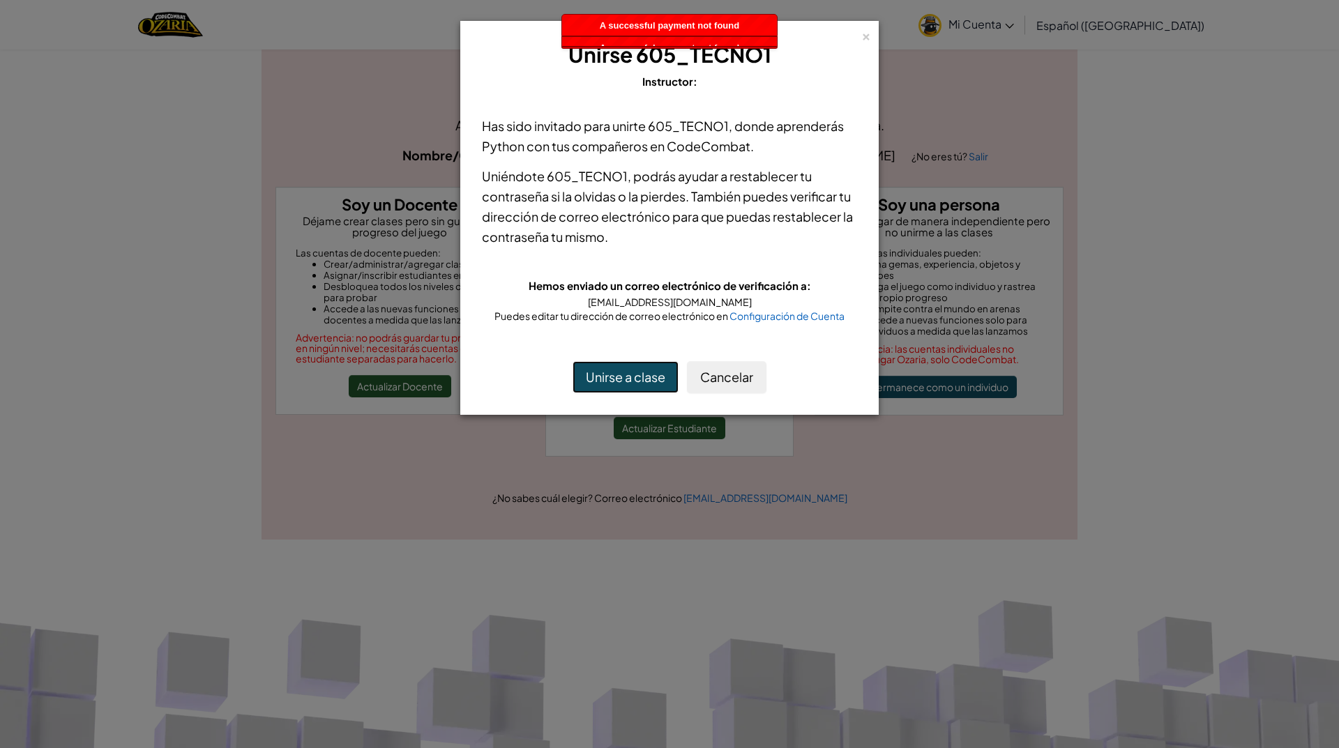
click at [598, 374] on button "Unirse a clase" at bounding box center [625, 377] width 106 height 32
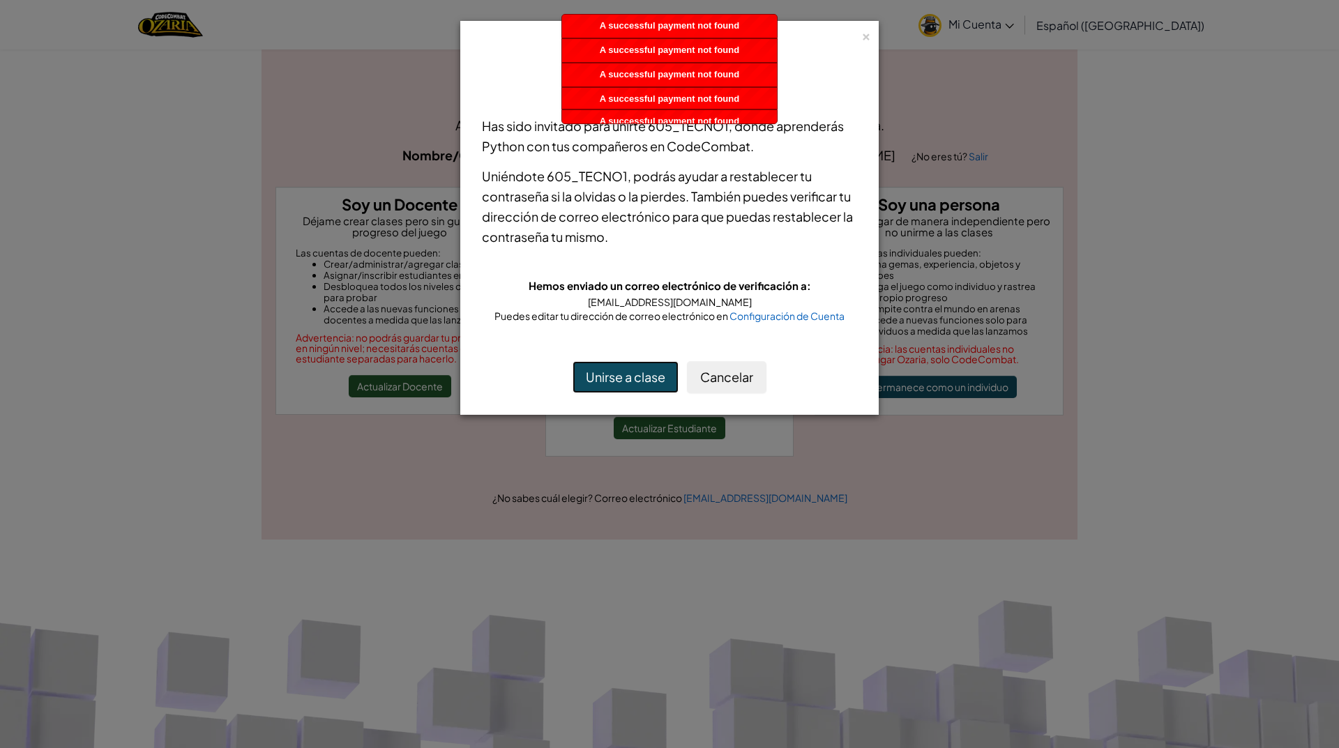
click at [598, 374] on button "Unirse a clase" at bounding box center [625, 377] width 106 height 32
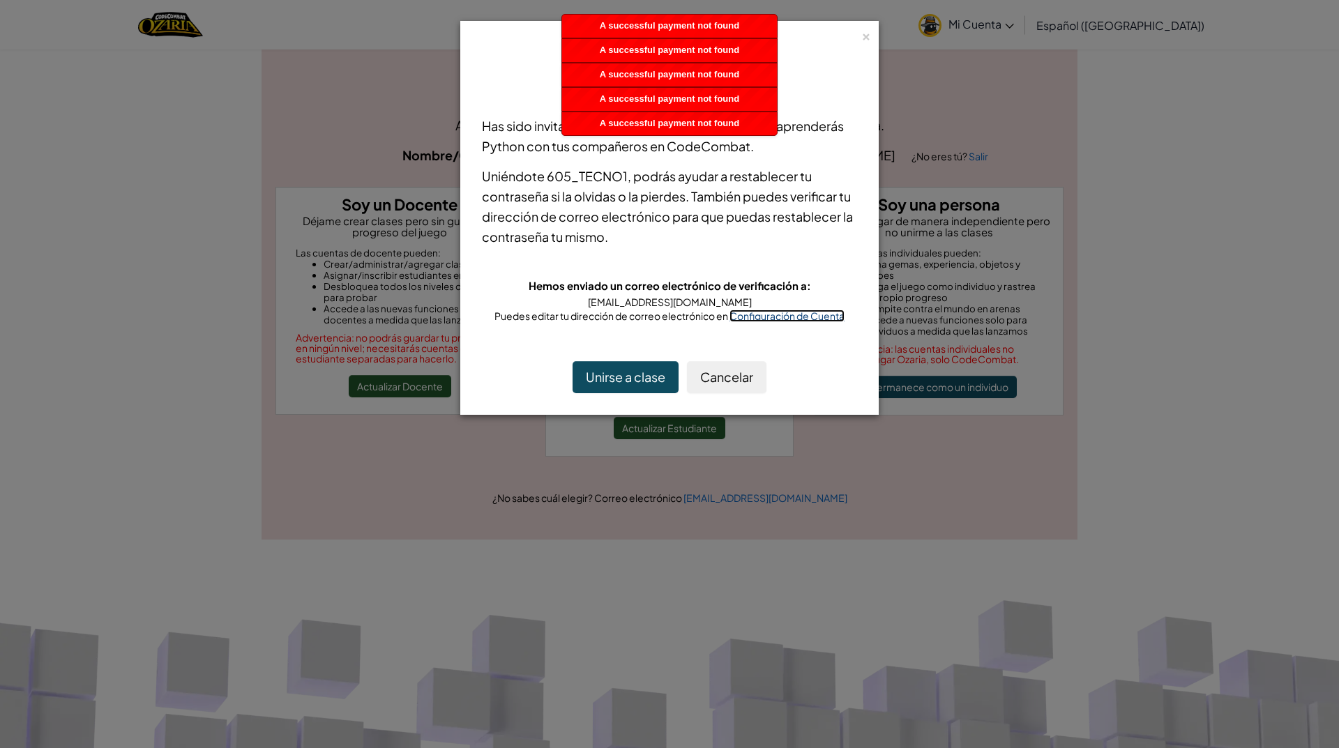
click at [803, 319] on span "Configuración de Cuenta" at bounding box center [786, 316] width 115 height 13
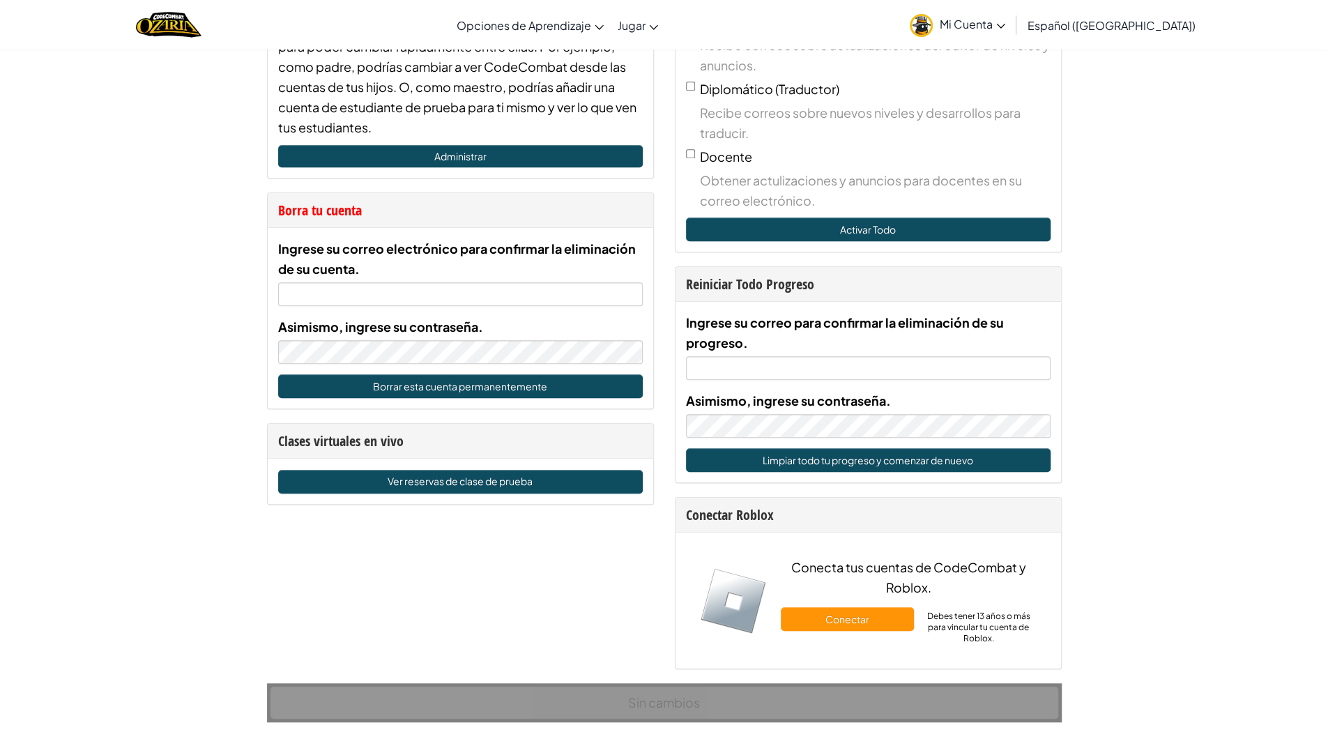
scroll to position [837, 0]
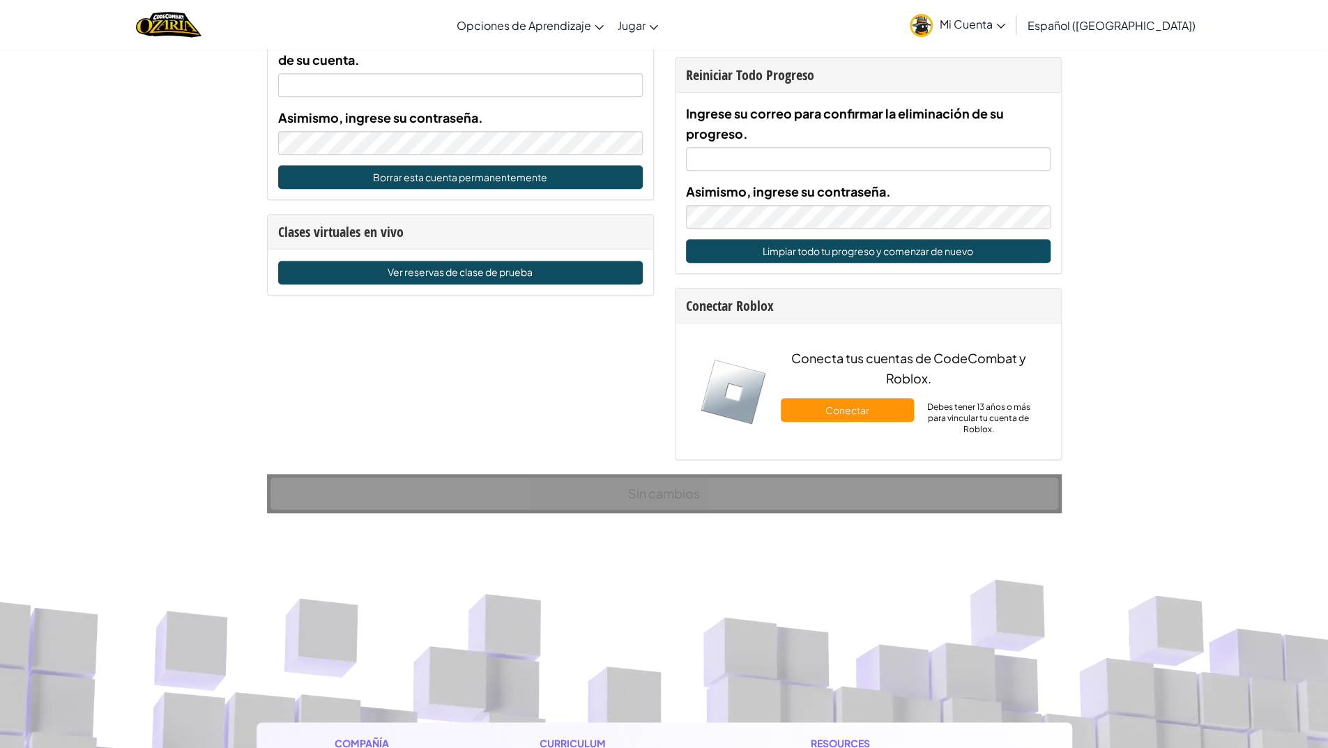
drag, startPoint x: 733, startPoint y: 341, endPoint x: 1023, endPoint y: 446, distance: 308.5
click at [1023, 446] on div "Conecta tus cuentas de CodeCombat y Roblox. Conectar Debes tener 13 años o más …" at bounding box center [868, 391] width 365 height 115
click at [1164, 439] on div "Cuenta Configuración de la Cuenta Yo Nombre de usuario Quirze [PERSON_NAME] V E…" at bounding box center [664, 248] width 1328 height 2073
